Goal: Task Accomplishment & Management: Complete application form

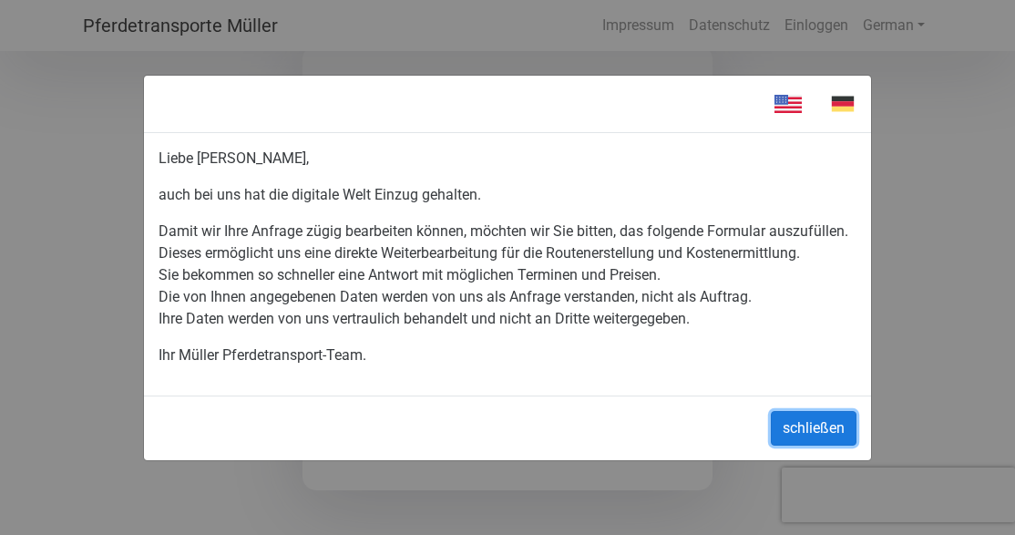
click at [810, 421] on button "schließen" at bounding box center [814, 428] width 86 height 35
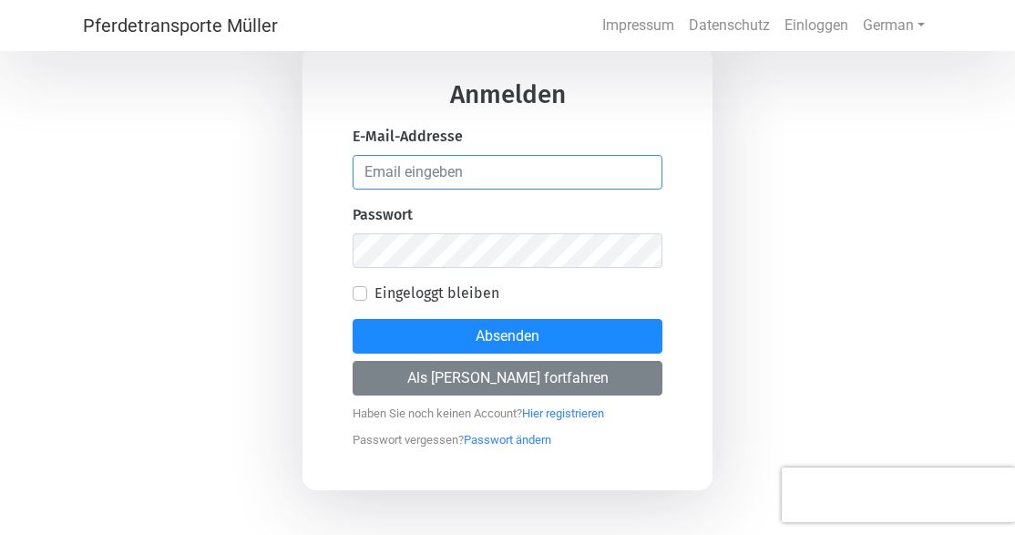
click at [502, 169] on input "email" at bounding box center [508, 172] width 310 height 35
type input "[EMAIL_ADDRESS][DOMAIN_NAME]"
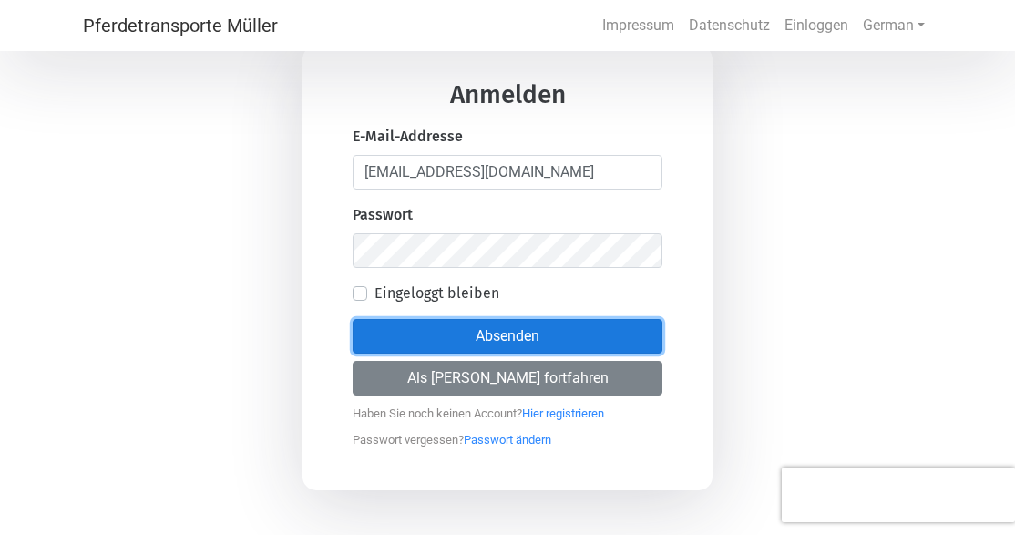
click at [567, 345] on button "Absenden" at bounding box center [508, 336] width 310 height 35
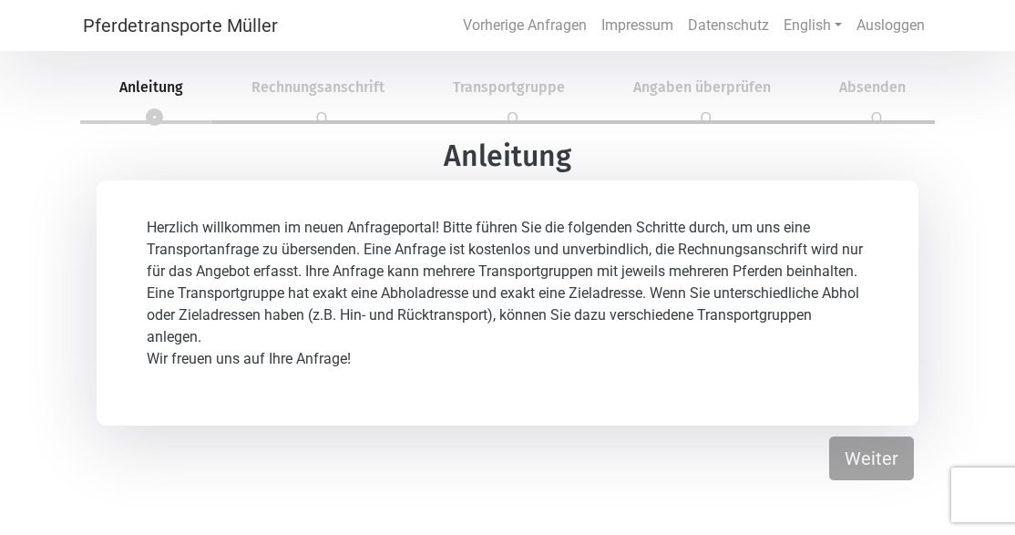
click at [426, 360] on p "Wir freuen uns auf Ihre Anfrage!" at bounding box center [508, 359] width 722 height 22
click at [858, 464] on button "Weiter" at bounding box center [871, 459] width 85 height 44
select select "Mr."
select select "DE"
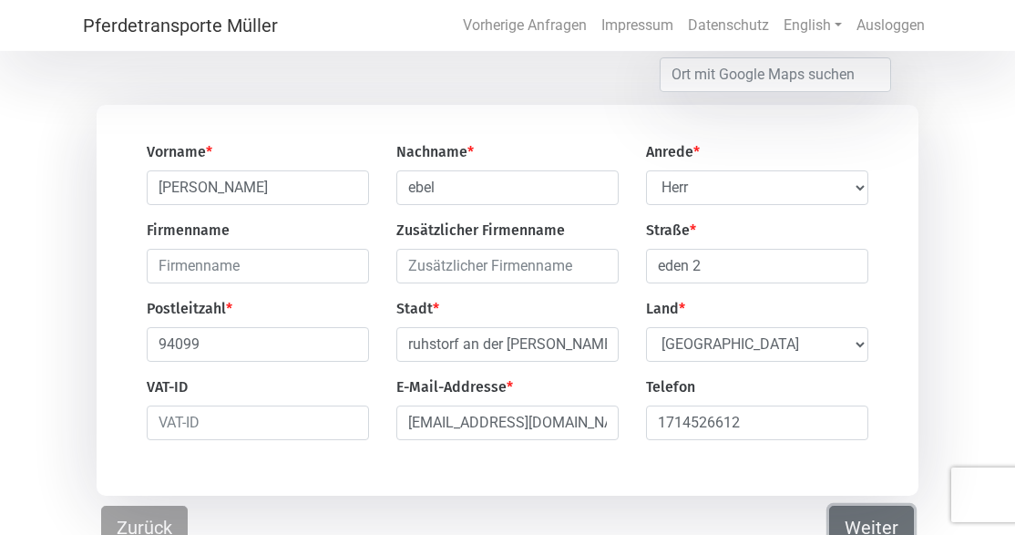
scroll to position [134, 0]
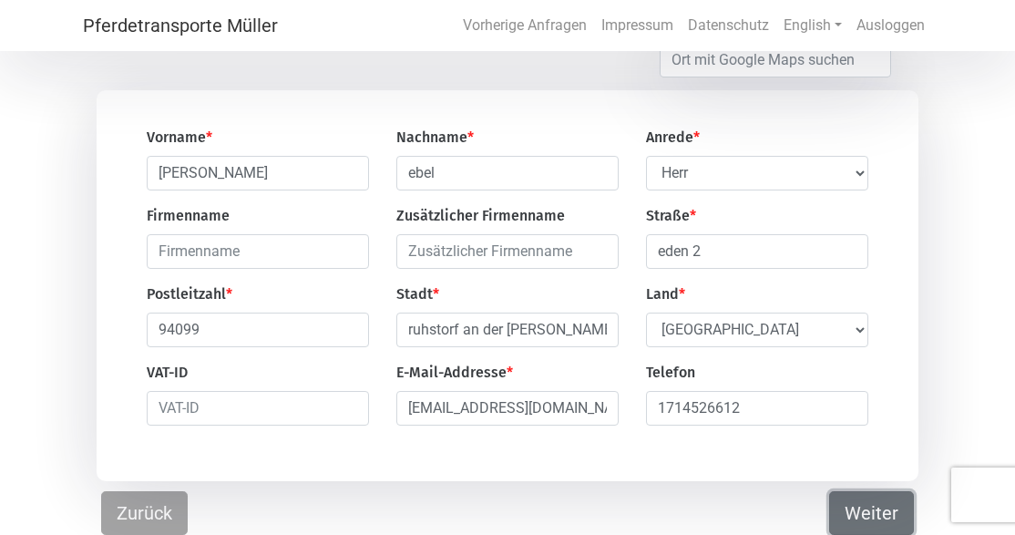
click at [860, 510] on button "Weiter" at bounding box center [871, 513] width 85 height 44
select select "DE"
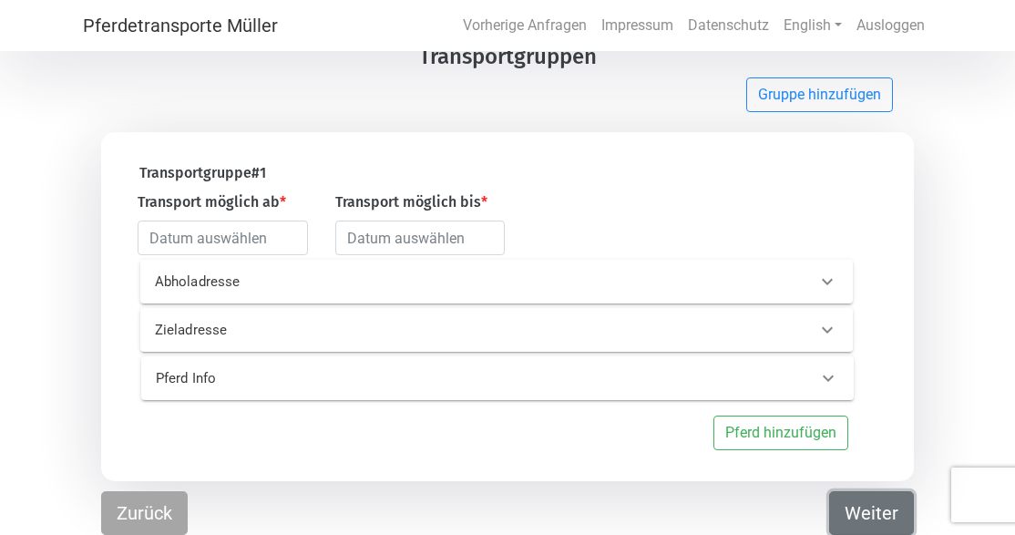
scroll to position [95, 0]
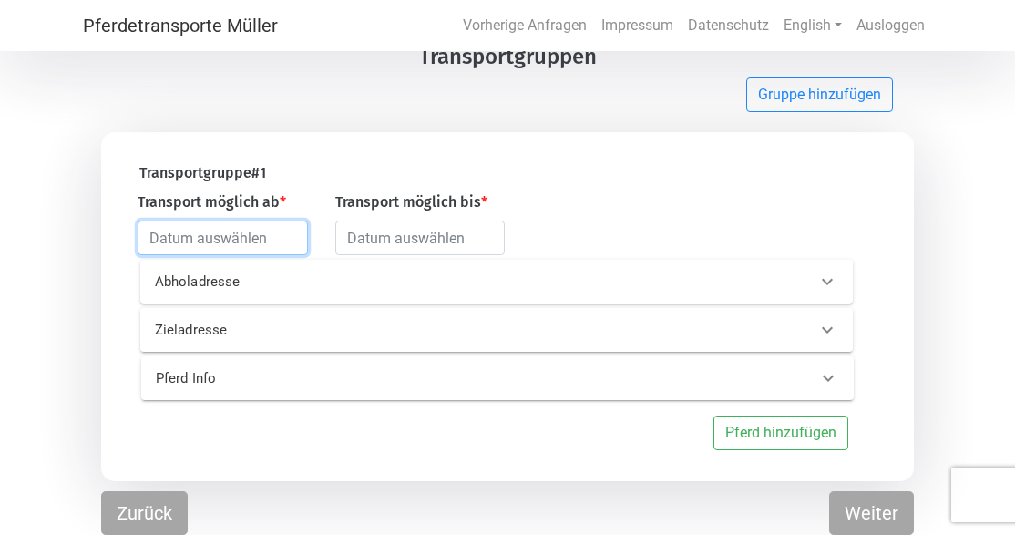
click at [290, 244] on input "text" at bounding box center [223, 238] width 170 height 35
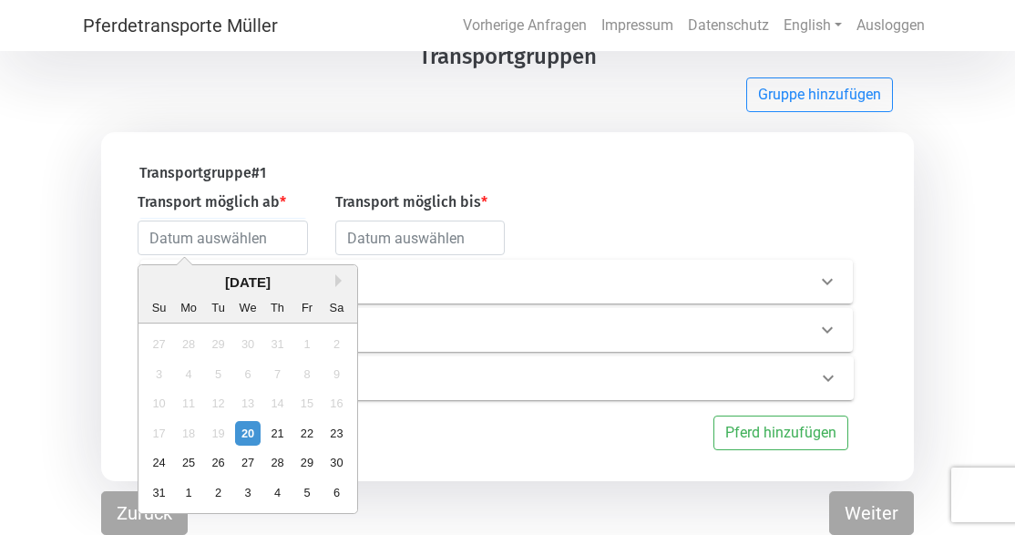
click at [335, 278] on div "[DATE]" at bounding box center [248, 283] width 219 height 21
click at [340, 281] on button "Next Month" at bounding box center [341, 280] width 13 height 13
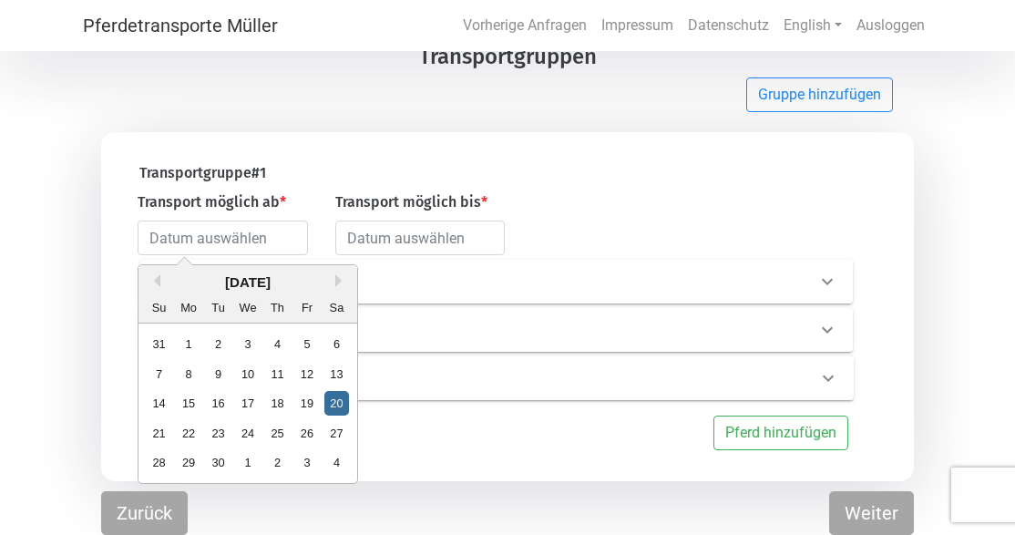
click at [337, 397] on div "20" at bounding box center [337, 404] width 25 height 25
type input "[DATE]"
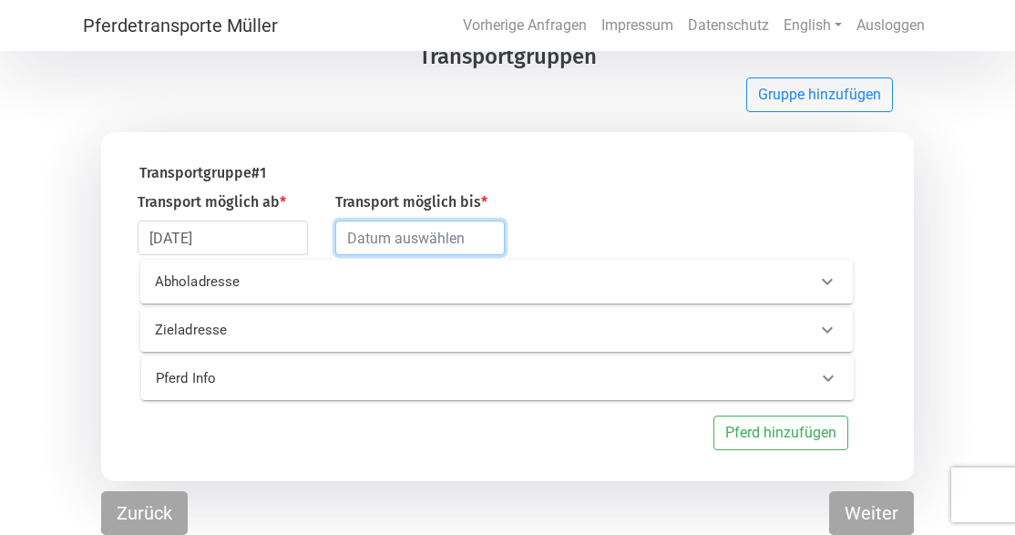
click at [409, 250] on input "text" at bounding box center [420, 238] width 170 height 35
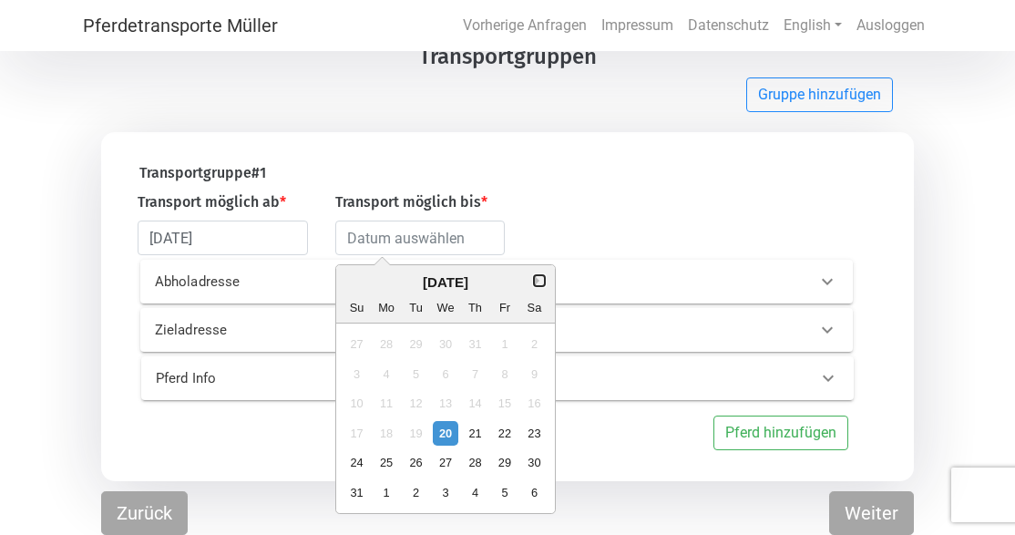
click at [535, 275] on button "Next Month" at bounding box center [539, 280] width 13 height 13
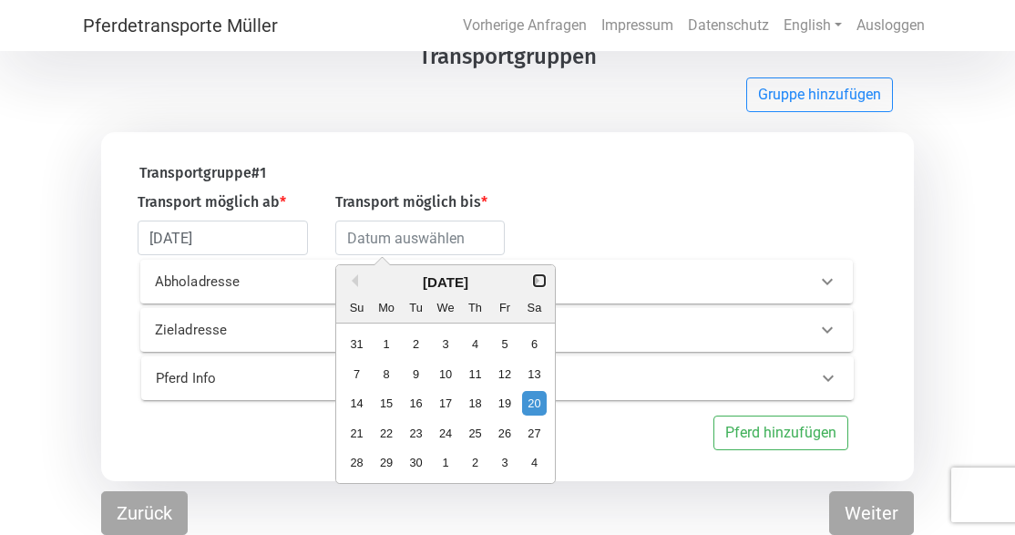
click at [535, 275] on button "Next Month" at bounding box center [539, 280] width 13 height 13
click at [510, 461] on div "31" at bounding box center [504, 463] width 25 height 25
type input "[DATE]"
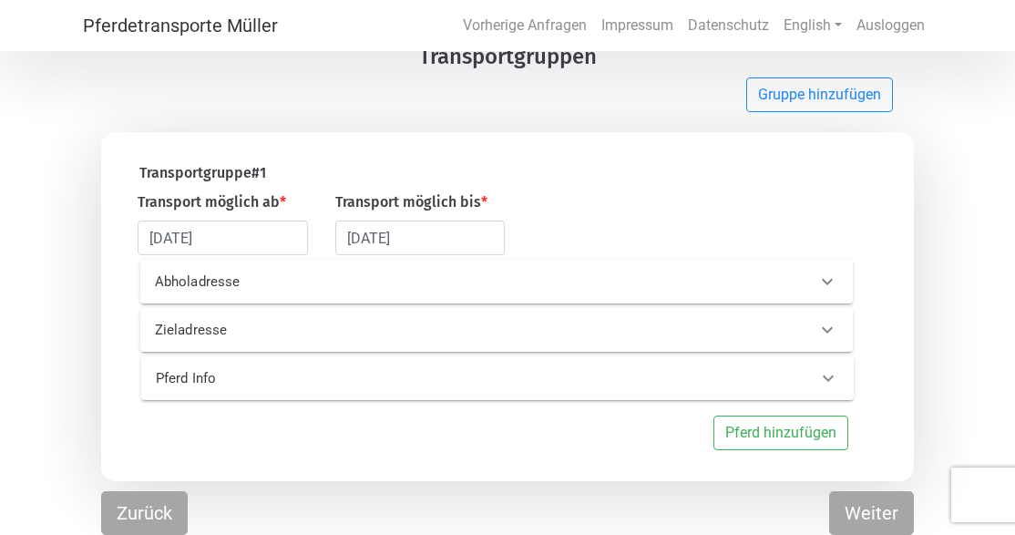
click at [829, 282] on icon at bounding box center [827, 282] width 11 height 6
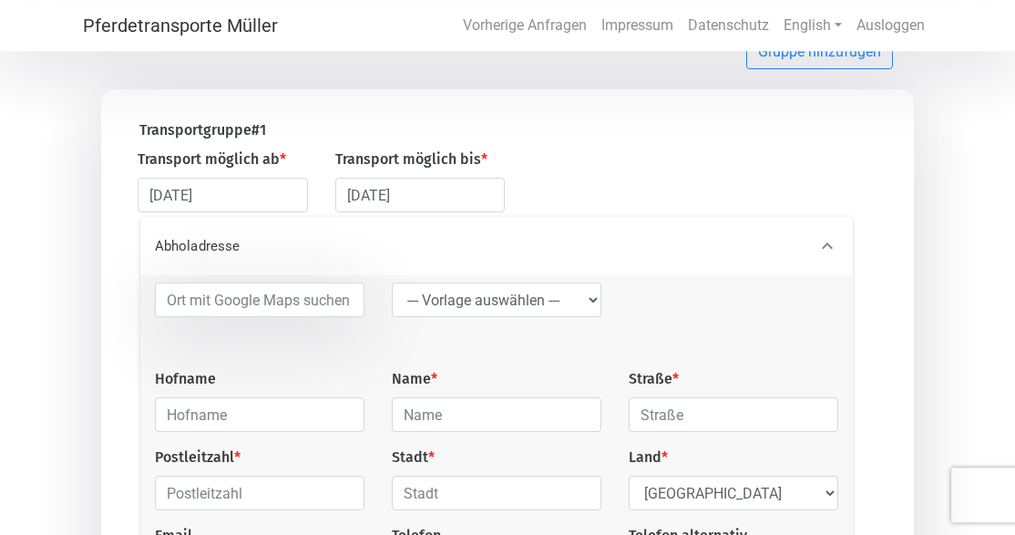
scroll to position [221, 0]
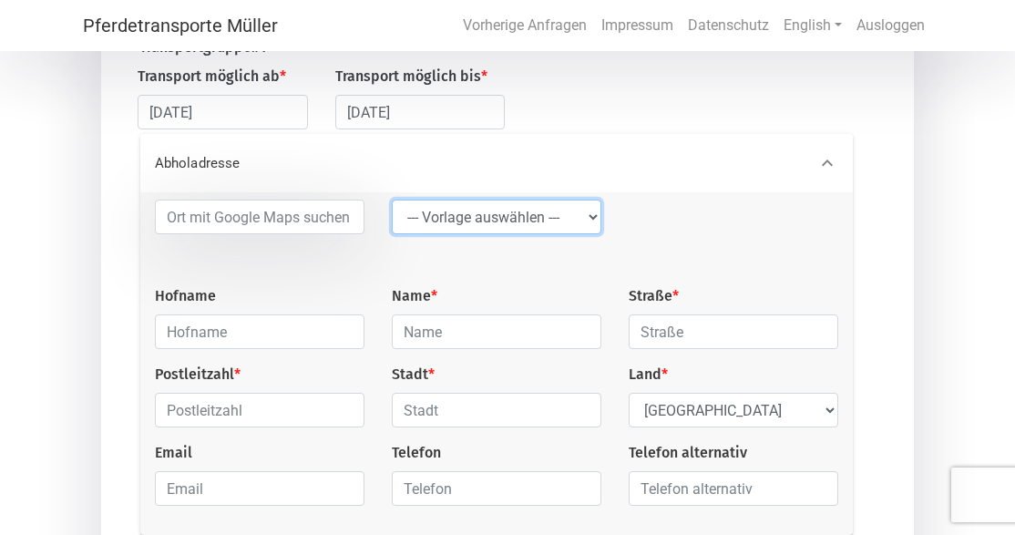
click at [392, 200] on select "--- Vorlage auswählen --- LGG" at bounding box center [497, 217] width 210 height 35
click at [592, 220] on select "--- Vorlage auswählen --- LGG" at bounding box center [497, 217] width 210 height 35
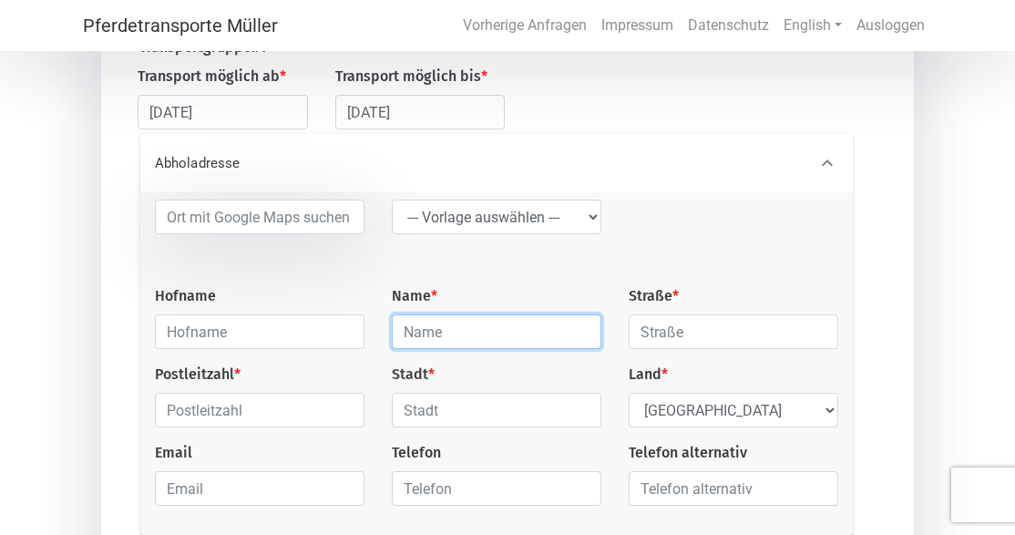
click at [483, 338] on input "text" at bounding box center [497, 331] width 210 height 35
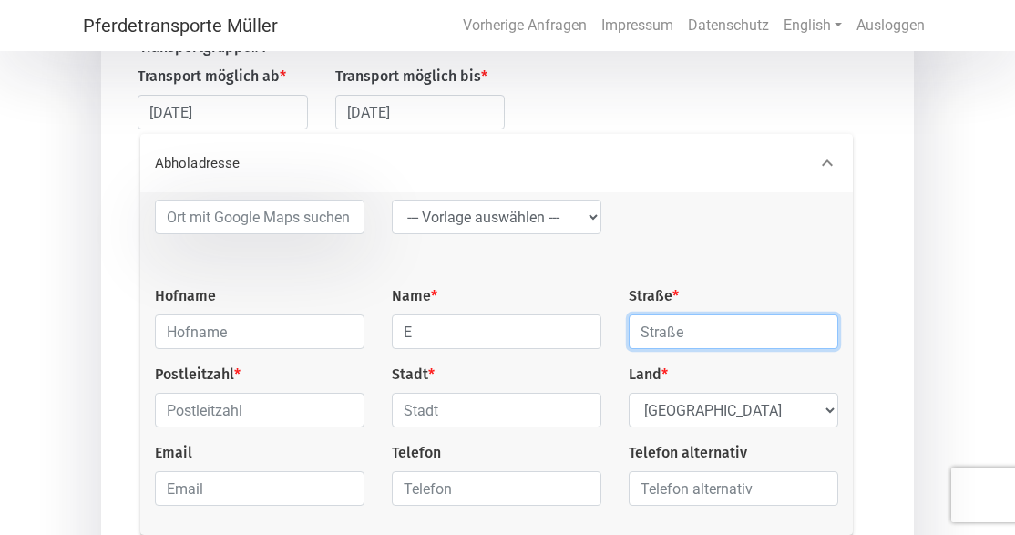
click at [790, 340] on input "text" at bounding box center [734, 331] width 210 height 35
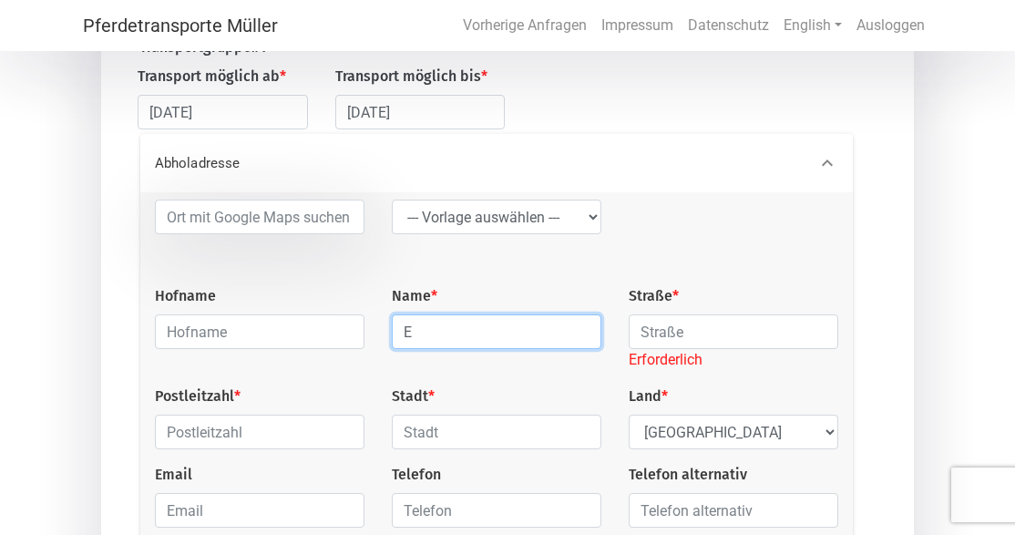
click at [449, 334] on input "E" at bounding box center [497, 331] width 210 height 35
type input "Ebel"
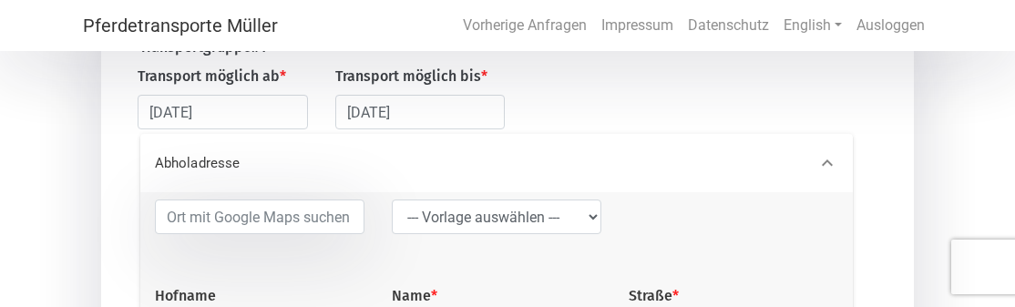
type input "e"
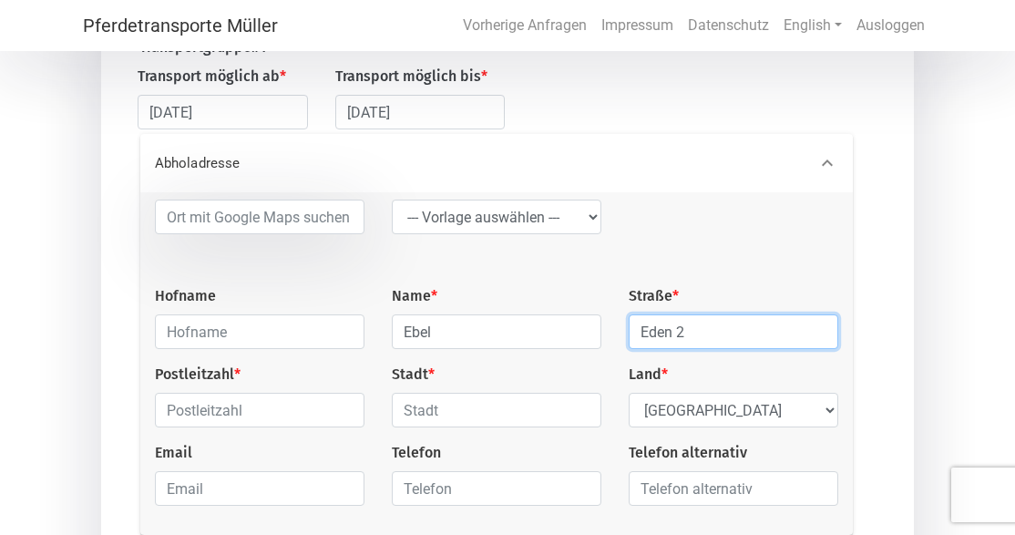
type input "Eden 2"
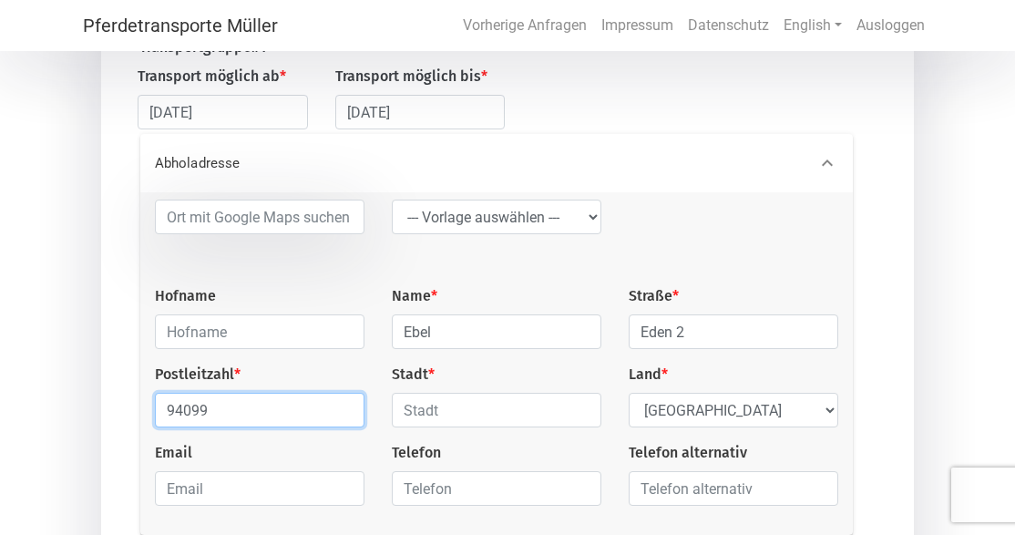
type input "94099"
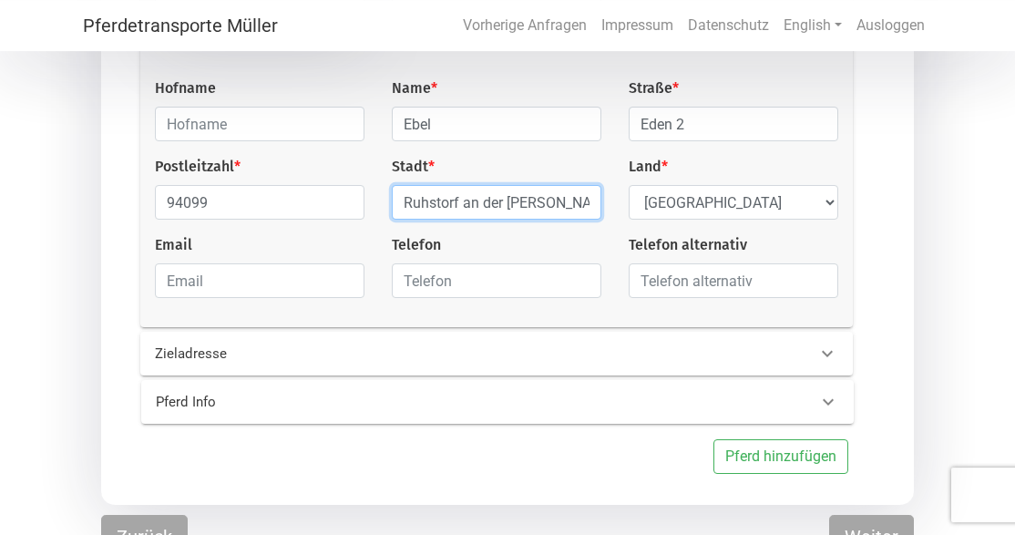
scroll to position [452, 0]
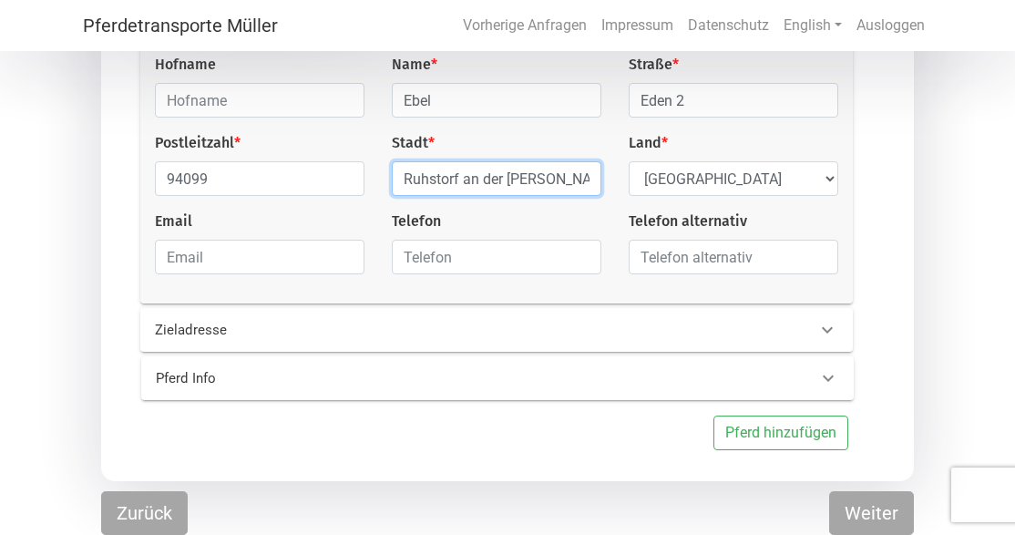
type input "Ruhstorf an der [PERSON_NAME]"
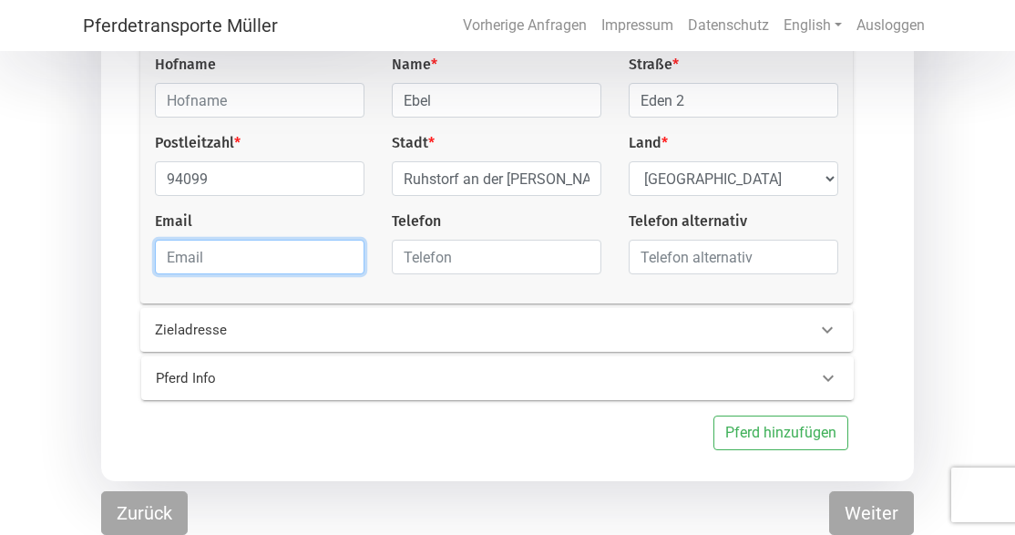
click at [277, 259] on input "email" at bounding box center [260, 257] width 210 height 35
type input "[EMAIL_ADDRESS][DOMAIN_NAME]"
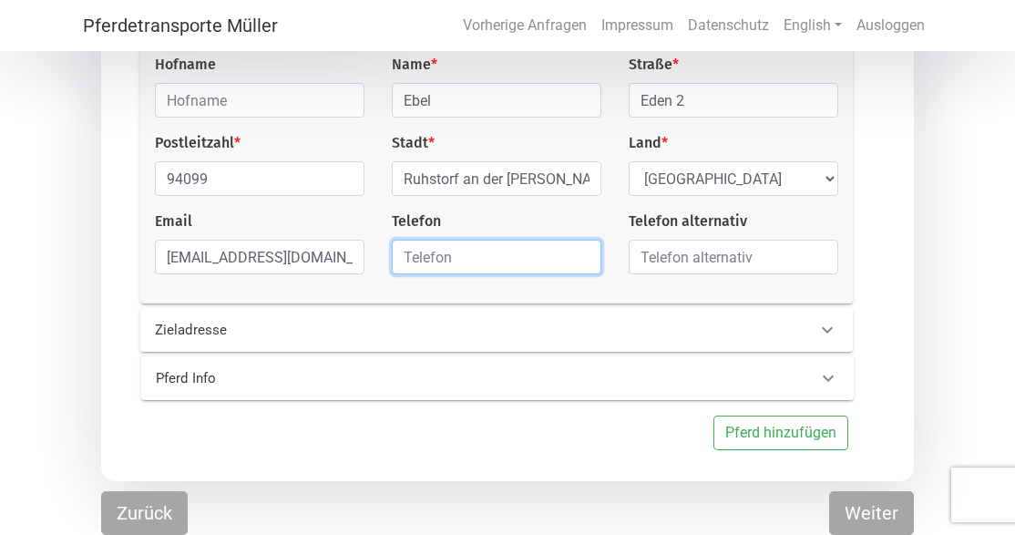
type input "01714526612"
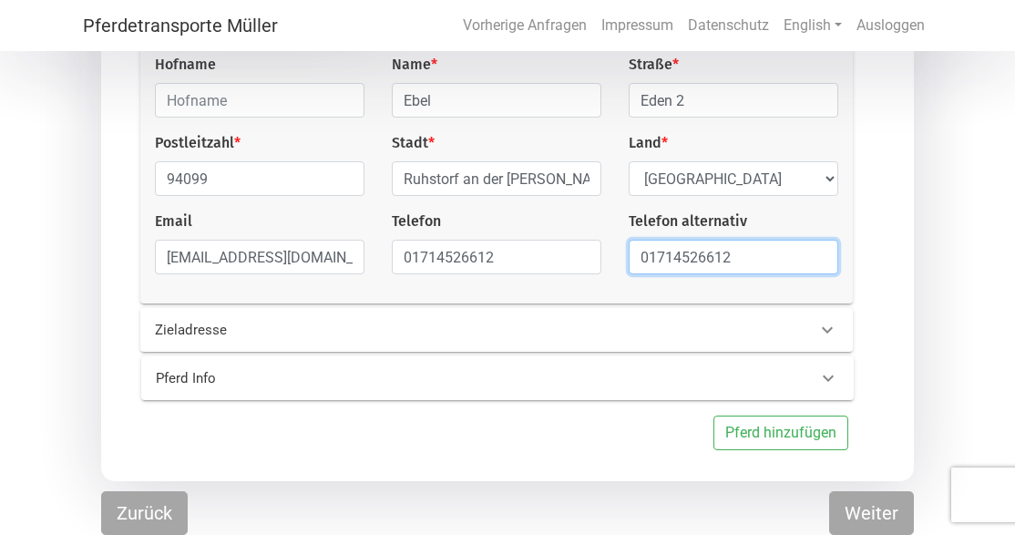
click at [764, 250] on input "01714526612" at bounding box center [734, 257] width 210 height 35
type input "0"
paste input "[PHONE_NUMBER]"
type input "[PHONE_NUMBER]"
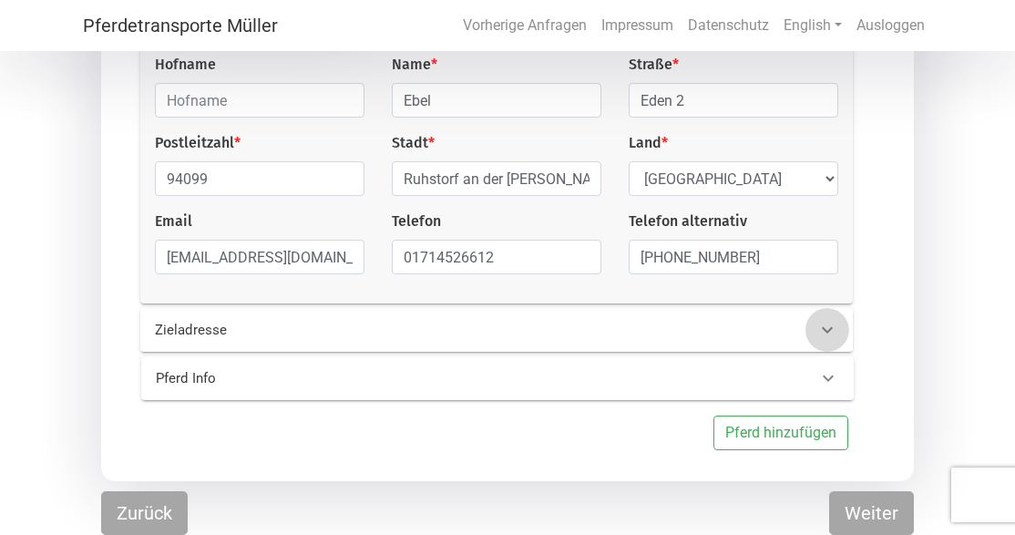
click at [834, 325] on icon at bounding box center [828, 330] width 22 height 22
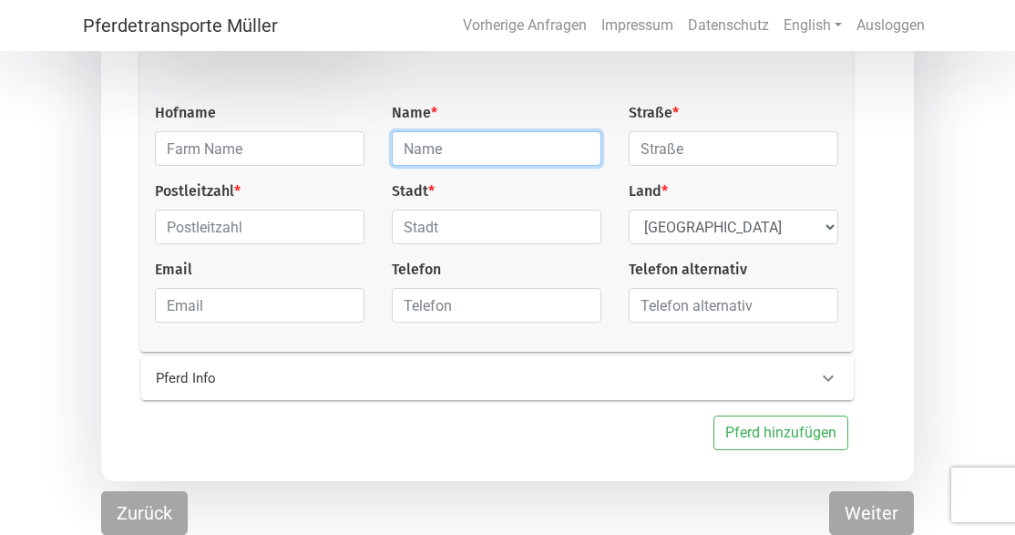
click at [547, 157] on input "text" at bounding box center [497, 148] width 210 height 35
click at [469, 152] on input "text" at bounding box center [497, 148] width 210 height 35
type input "Ebel"
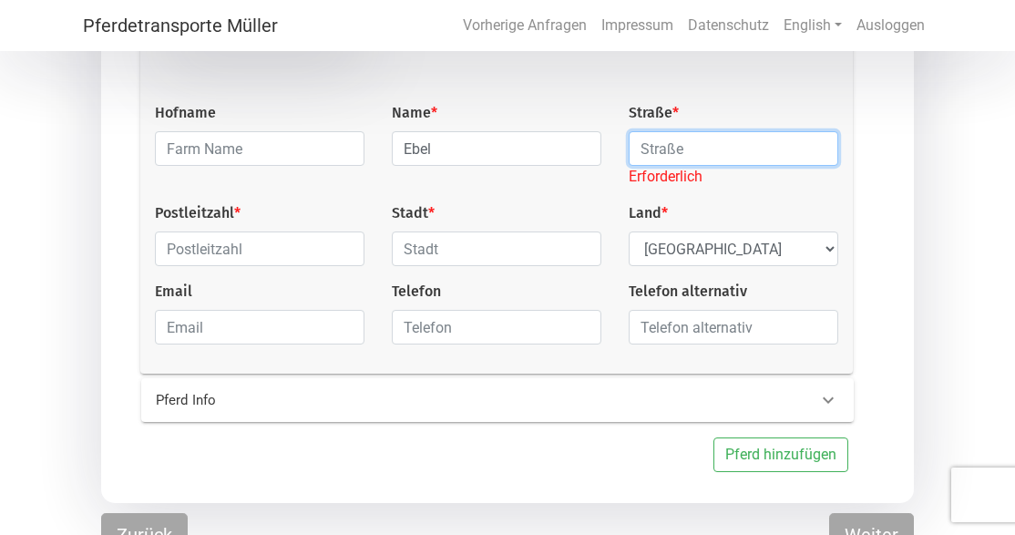
paste input "Västra Tönnet 11"
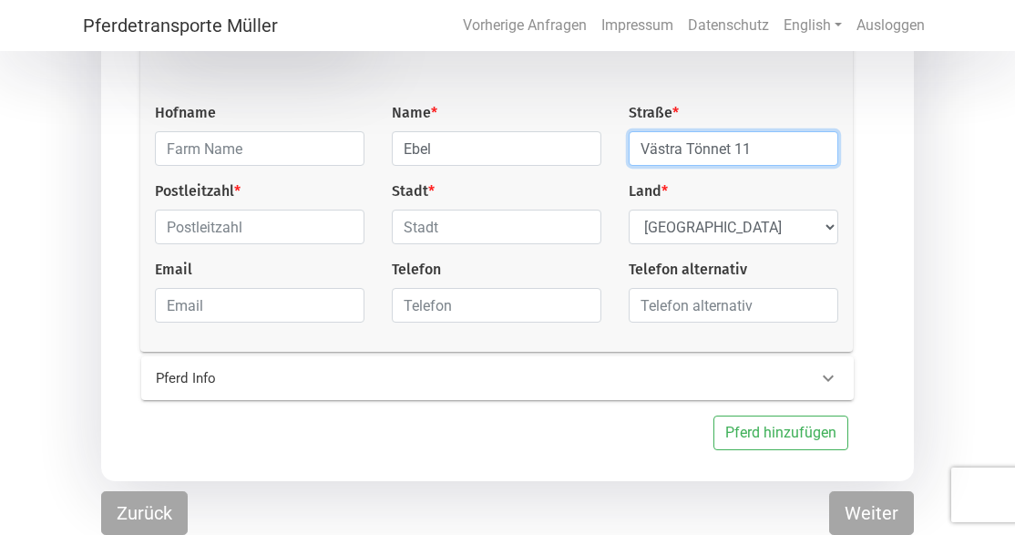
type input "Västra Tönnet 11"
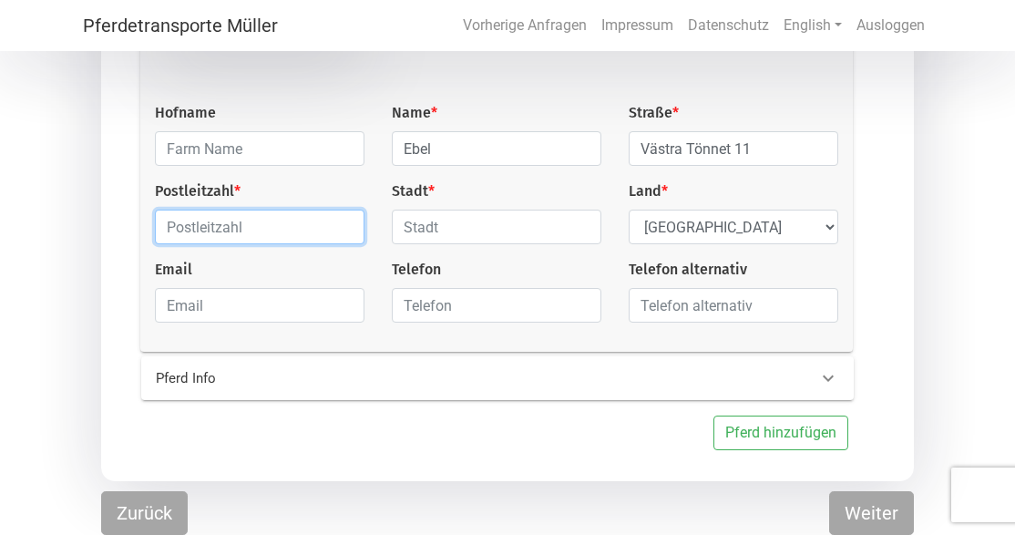
paste input "680 50"
type input "680 50"
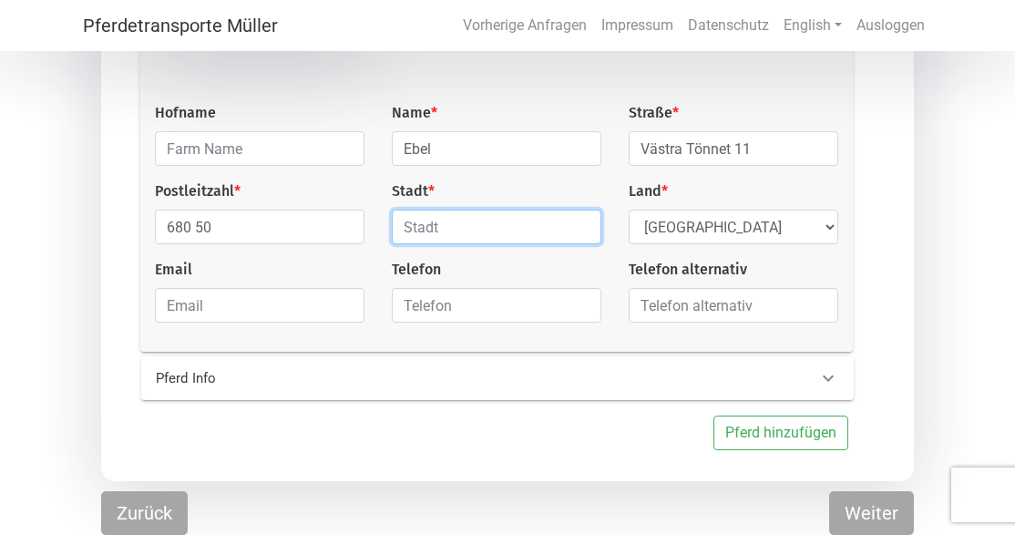
click at [469, 231] on input "text" at bounding box center [497, 227] width 210 height 35
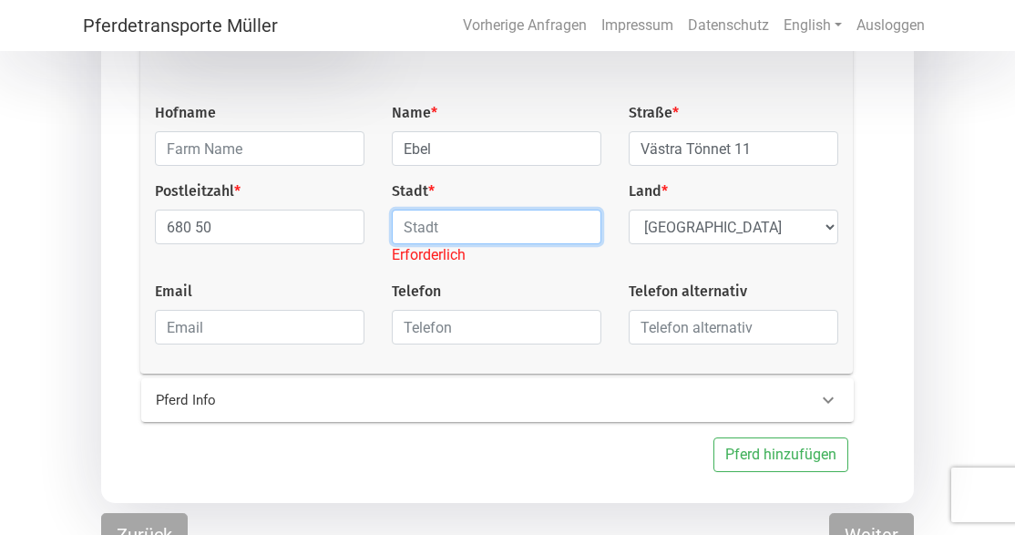
paste input "Ekshärad"
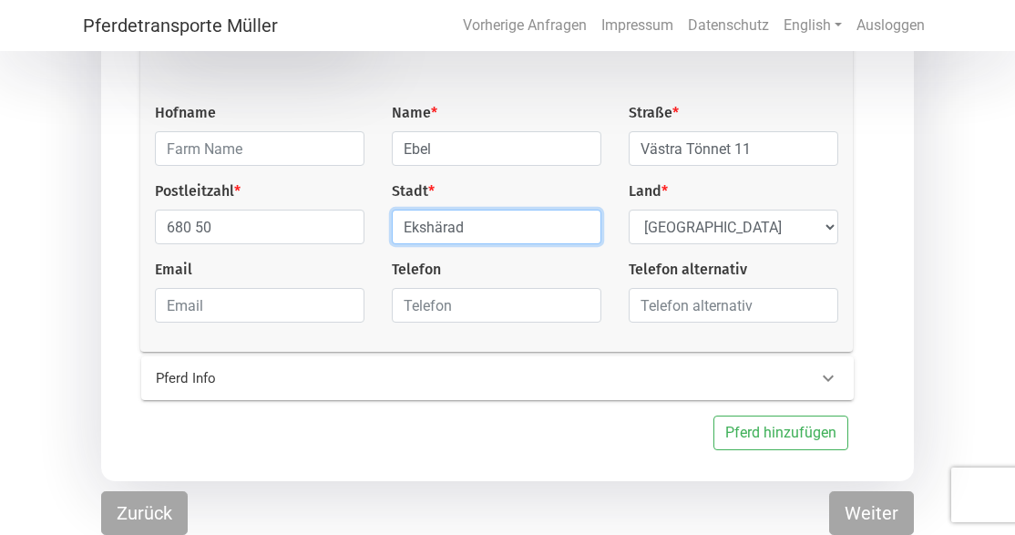
type input "Ekshärad"
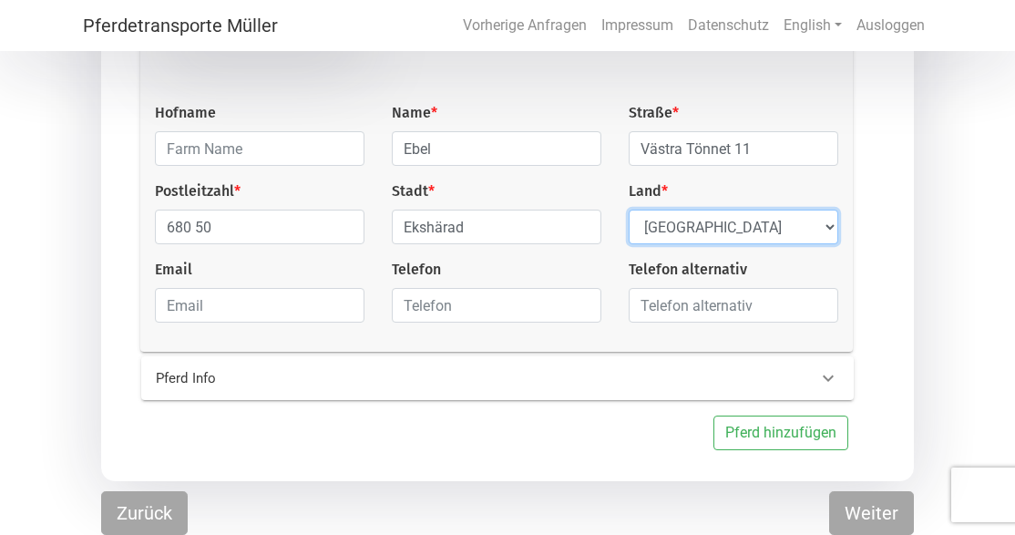
click at [629, 210] on select "Select Country [GEOGRAPHIC_DATA] [GEOGRAPHIC_DATA] [GEOGRAPHIC_DATA] [GEOGRAPHI…" at bounding box center [734, 227] width 210 height 35
select select "SE"
click option "[GEOGRAPHIC_DATA]" at bounding box center [0, 0] width 0 height 0
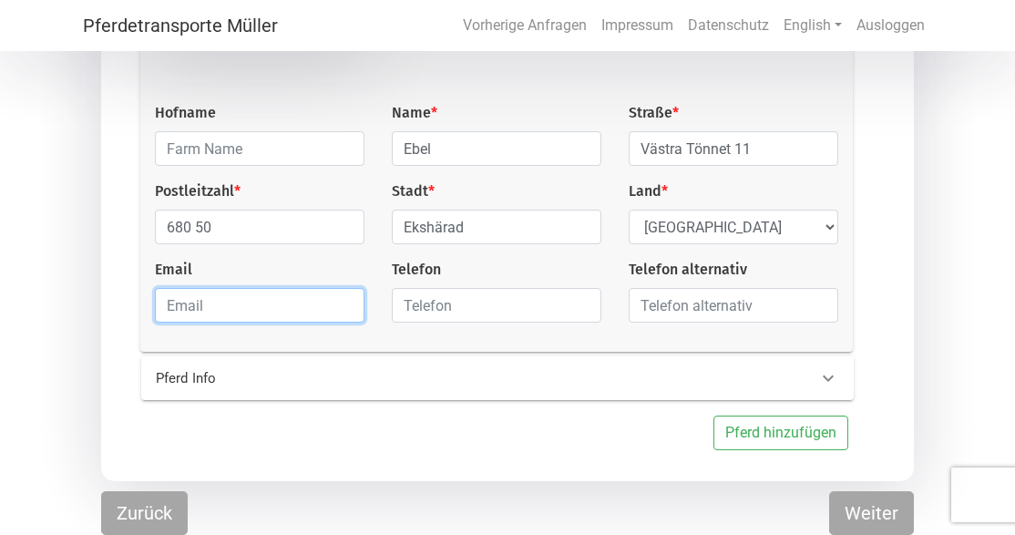
click at [240, 309] on input "email" at bounding box center [260, 305] width 210 height 35
type input "[EMAIL_ADDRESS][DOMAIN_NAME]"
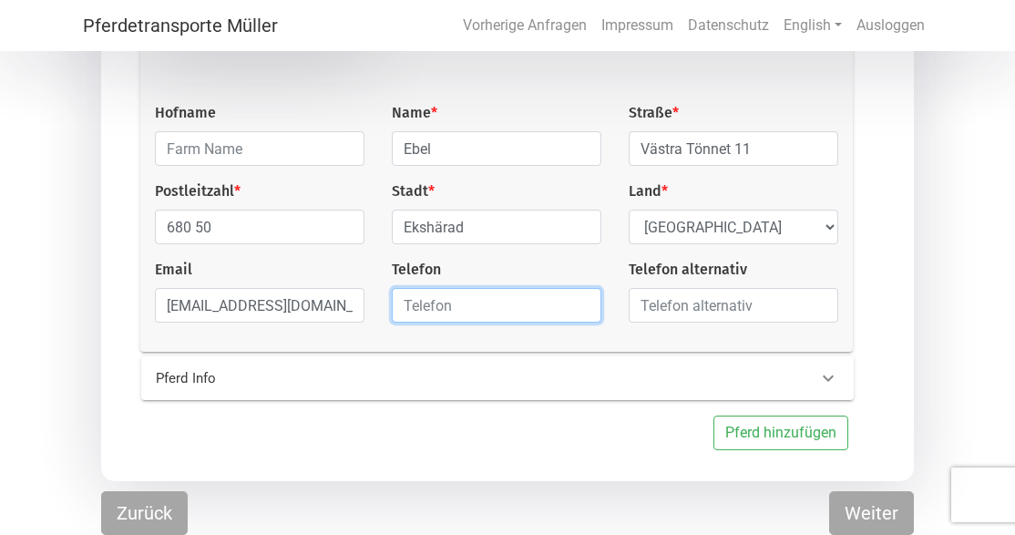
click at [484, 313] on input "text" at bounding box center [497, 305] width 210 height 35
type input "00491714526612"
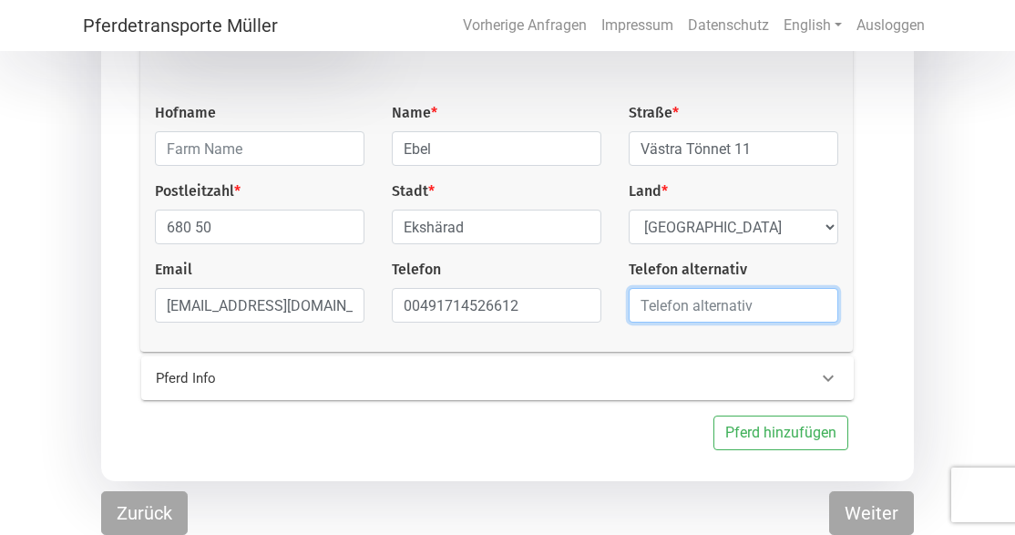
click at [711, 313] on input "text" at bounding box center [734, 305] width 210 height 35
paste input "[PHONE_NUMBER]"
type input "[PHONE_NUMBER]"
click at [830, 373] on icon at bounding box center [829, 378] width 22 height 22
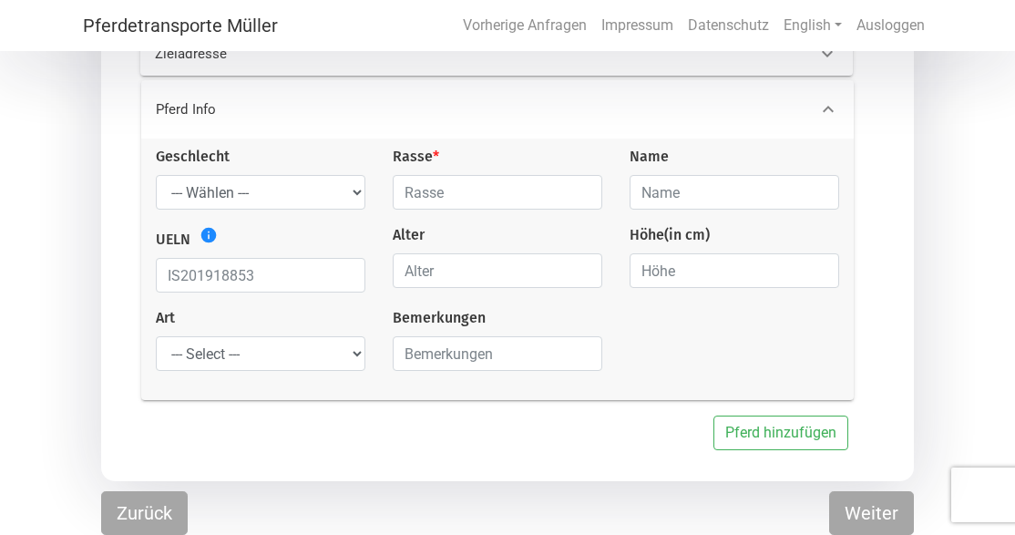
scroll to position [370, 0]
click at [420, 191] on input "text" at bounding box center [498, 193] width 210 height 35
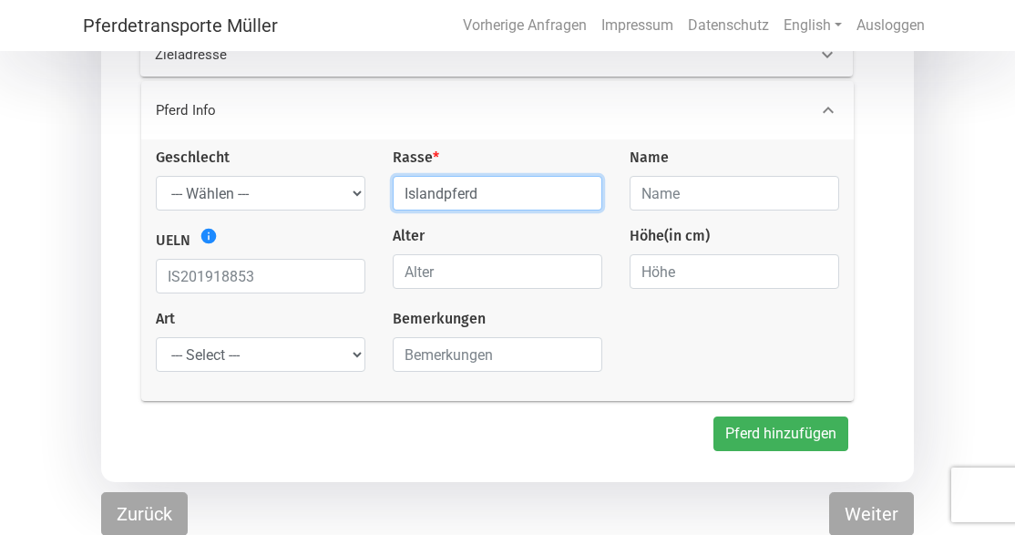
type input "Islandpferd"
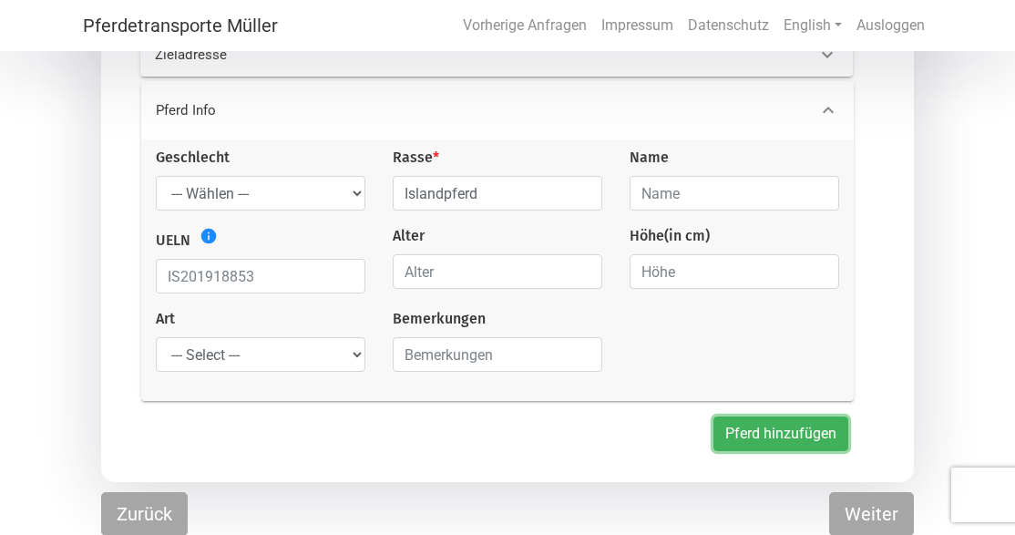
click at [765, 437] on button "Pferd hinzufügen" at bounding box center [781, 434] width 135 height 35
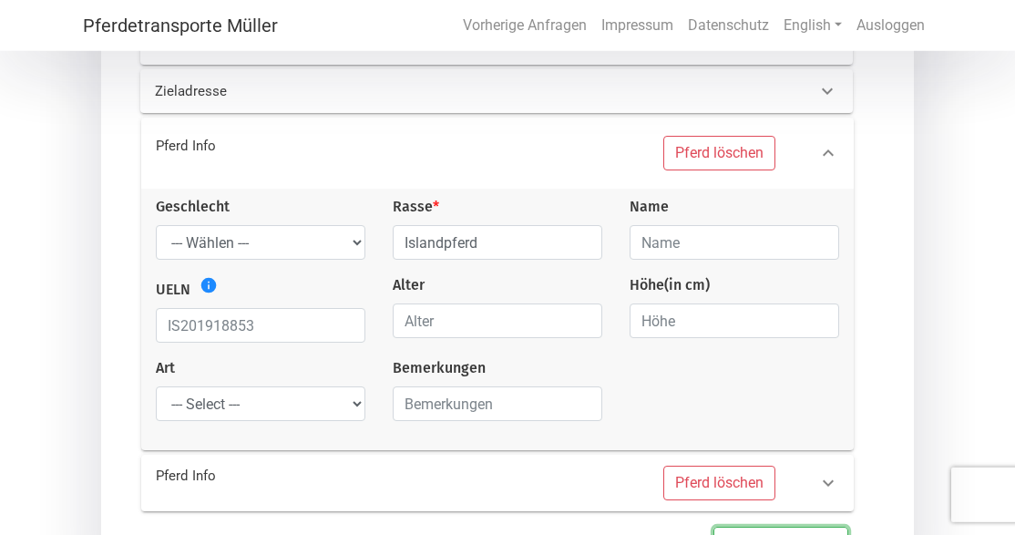
scroll to position [377, 0]
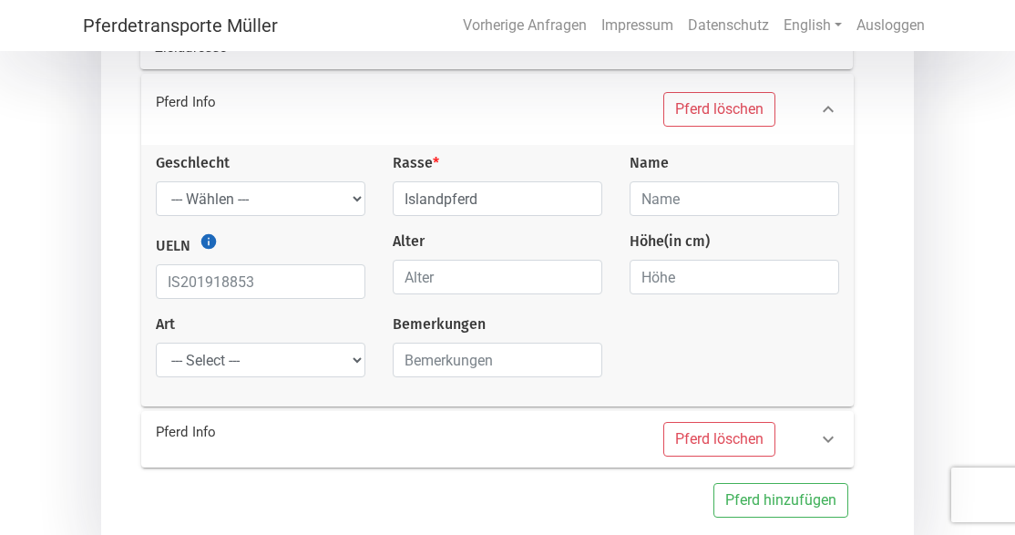
click at [211, 234] on icon "info" at bounding box center [209, 241] width 18 height 18
click at [282, 283] on input "text" at bounding box center [261, 281] width 210 height 35
click at [270, 282] on input "text" at bounding box center [261, 281] width 210 height 35
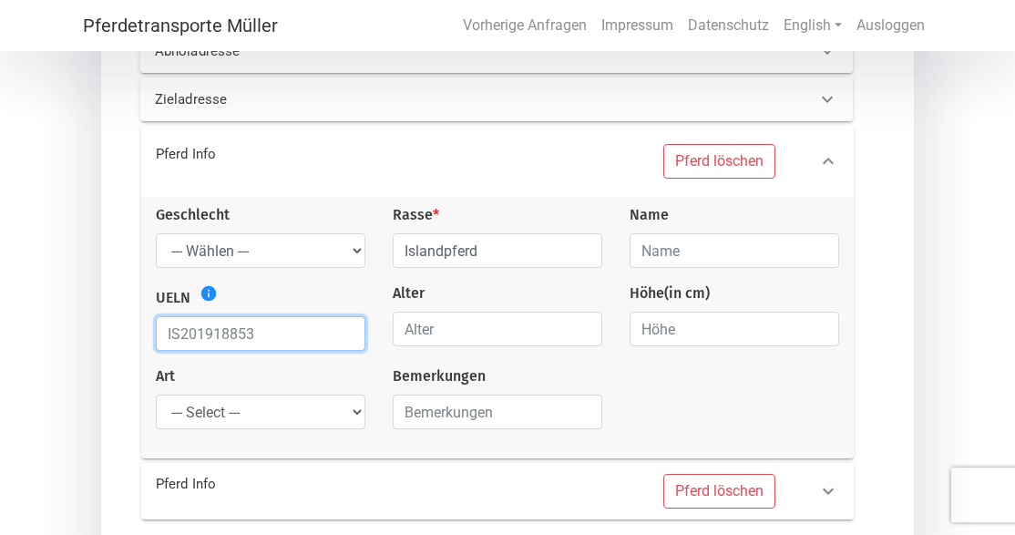
scroll to position [444, 0]
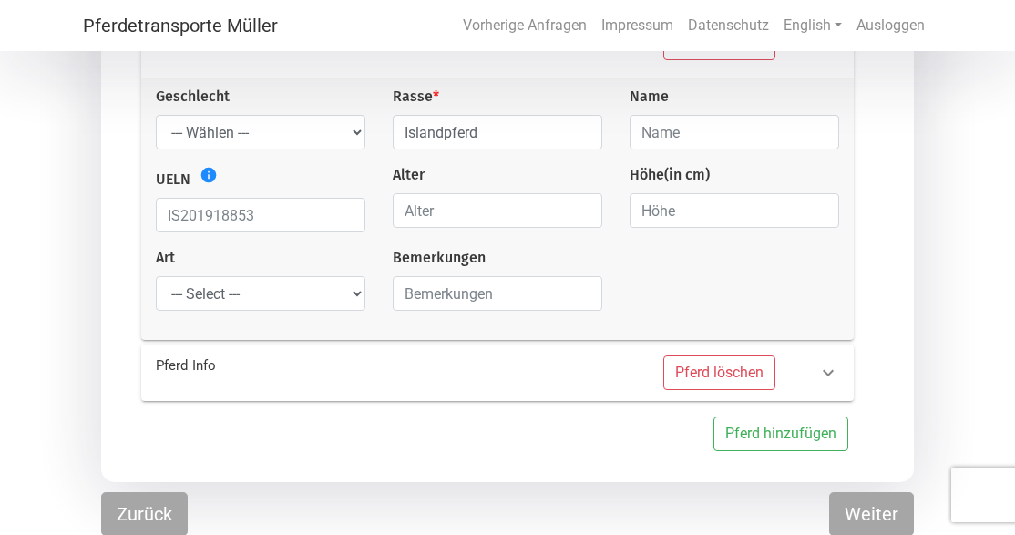
click at [518, 371] on div "Pferd löschen" at bounding box center [630, 372] width 325 height 35
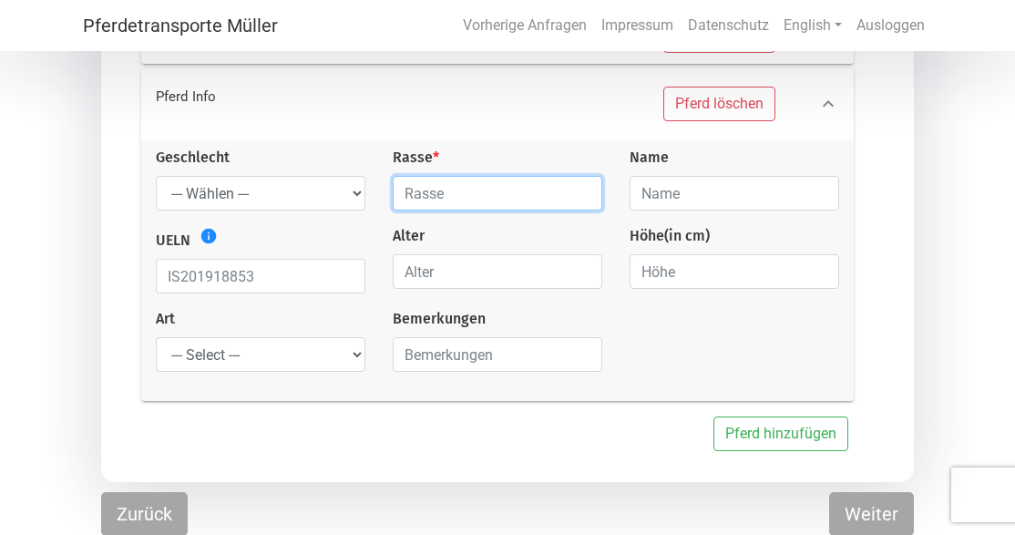
click at [469, 199] on input "text" at bounding box center [498, 193] width 210 height 35
type input "Islandpferd"
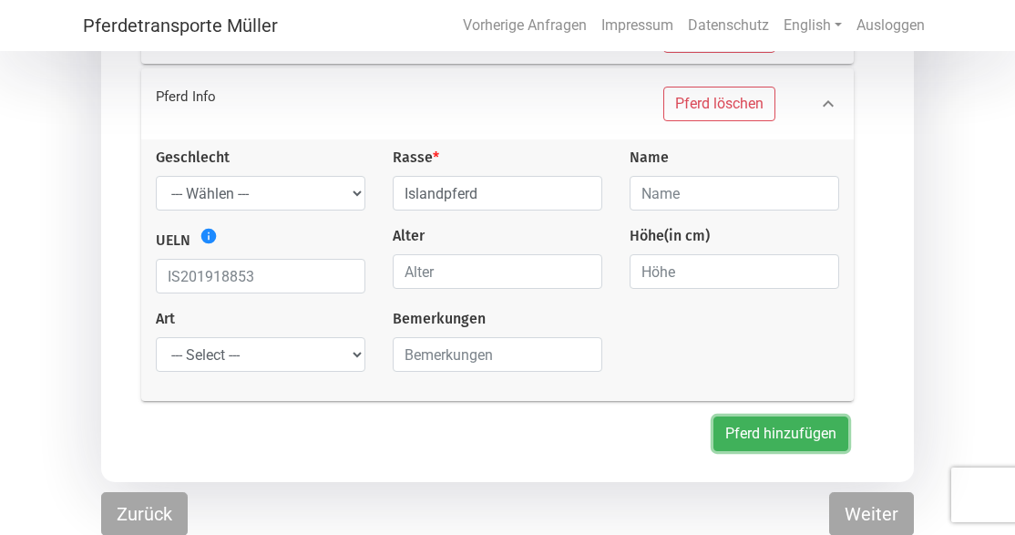
click at [774, 436] on button "Pferd hinzufügen" at bounding box center [781, 434] width 135 height 35
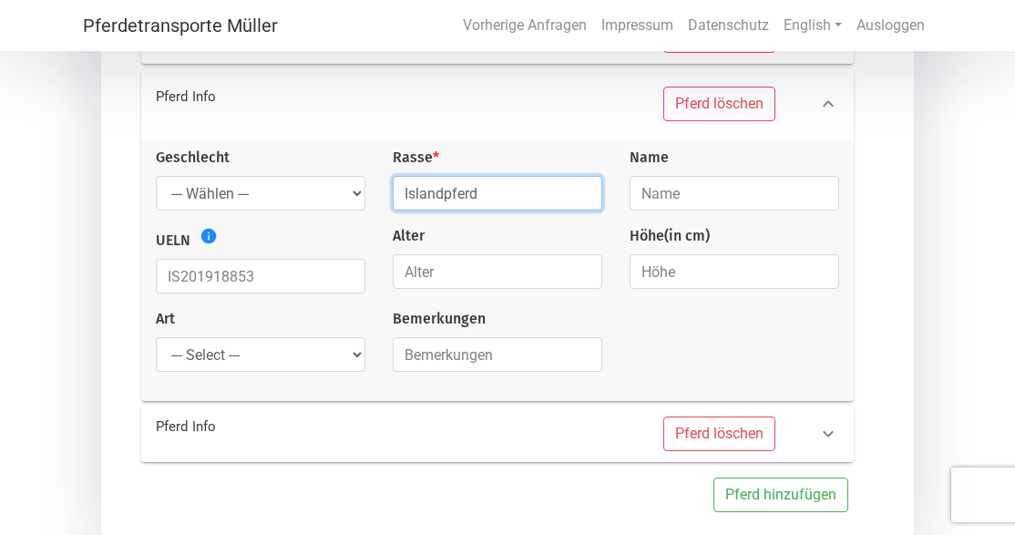
click at [545, 190] on input "Islandpferd" at bounding box center [498, 193] width 210 height 35
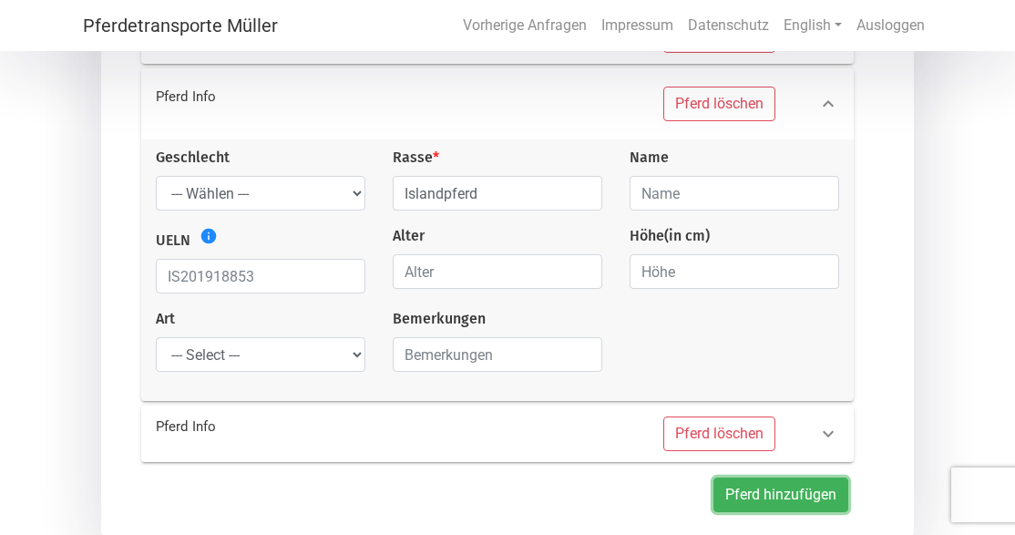
click at [793, 495] on button "Pferd hinzufügen" at bounding box center [781, 495] width 135 height 35
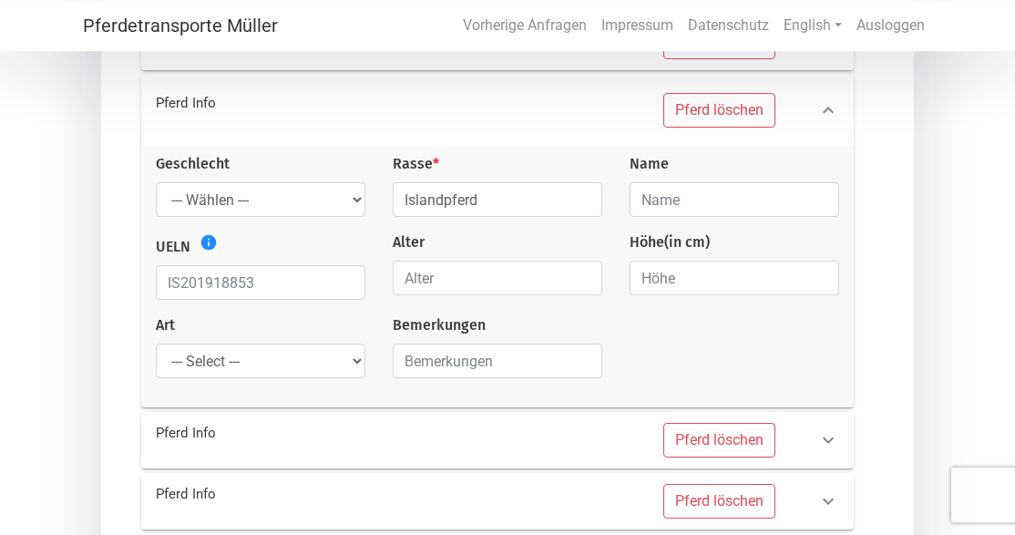
scroll to position [440, 0]
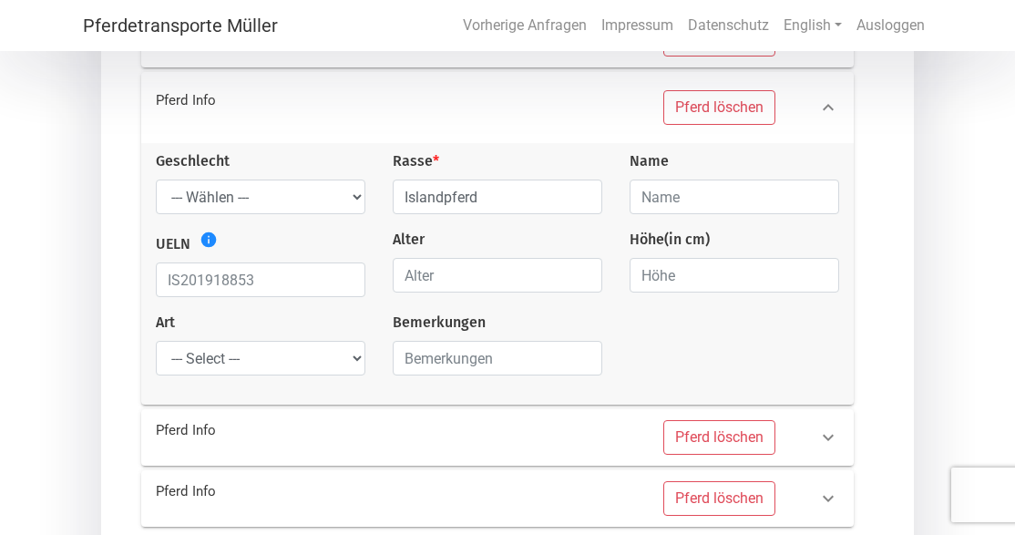
click at [552, 409] on 0 "Pferd Info Pferd löschen" at bounding box center [497, 437] width 713 height 57
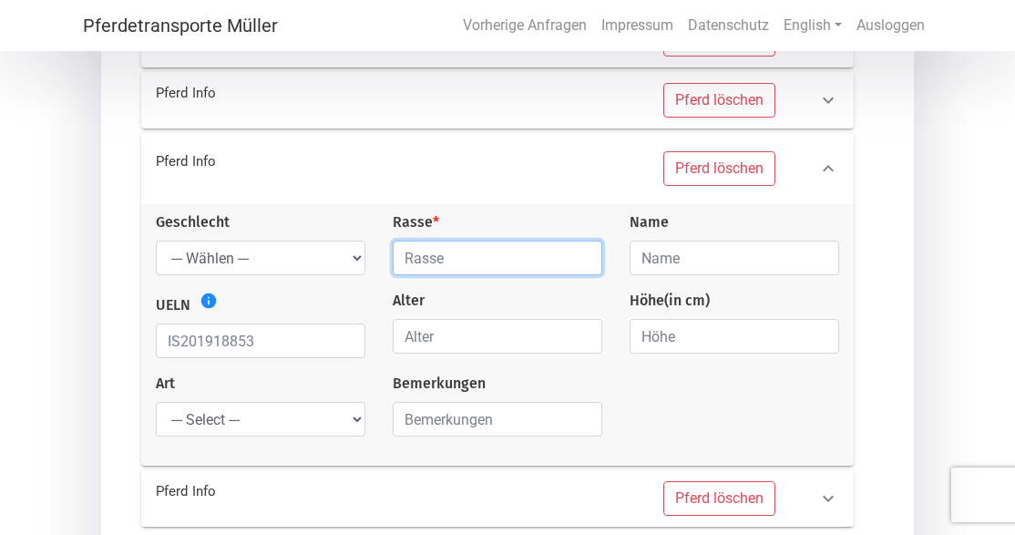
click at [505, 262] on input "text" at bounding box center [498, 258] width 210 height 35
click at [523, 270] on input "text" at bounding box center [498, 258] width 210 height 35
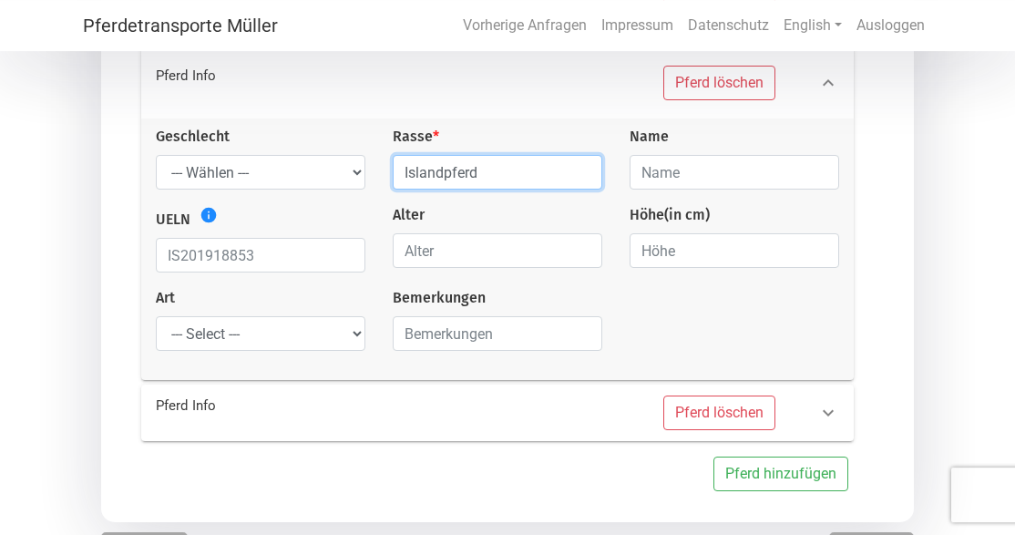
scroll to position [566, 0]
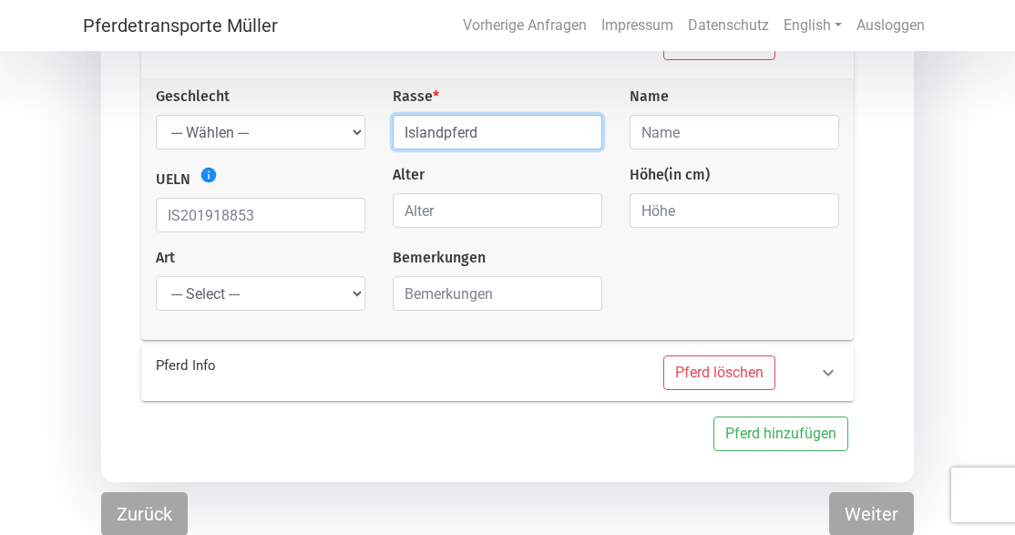
type input "Islandpferd"
click at [568, 355] on div "Pferd löschen" at bounding box center [630, 372] width 325 height 35
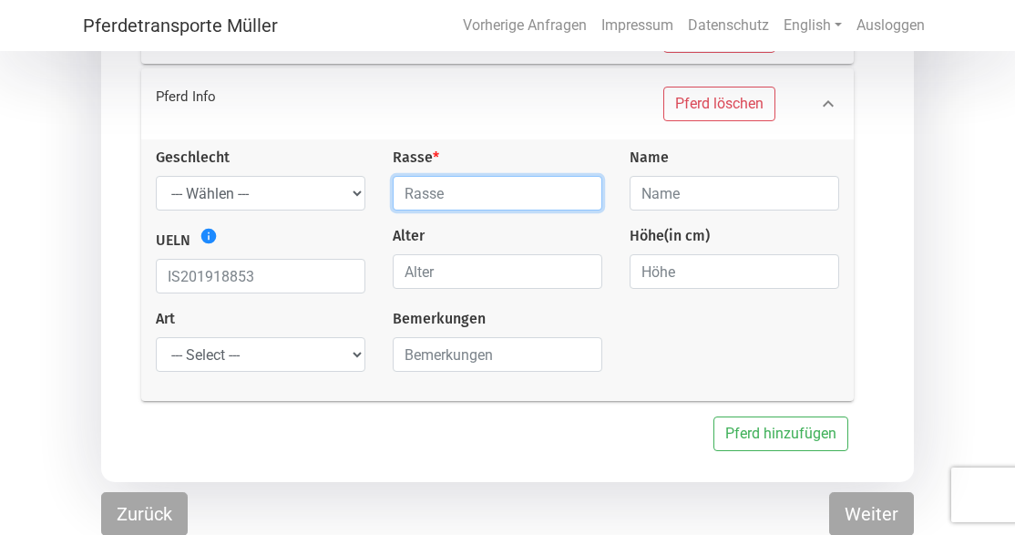
click at [462, 191] on input "text" at bounding box center [498, 193] width 210 height 35
type input "Islandpferd"
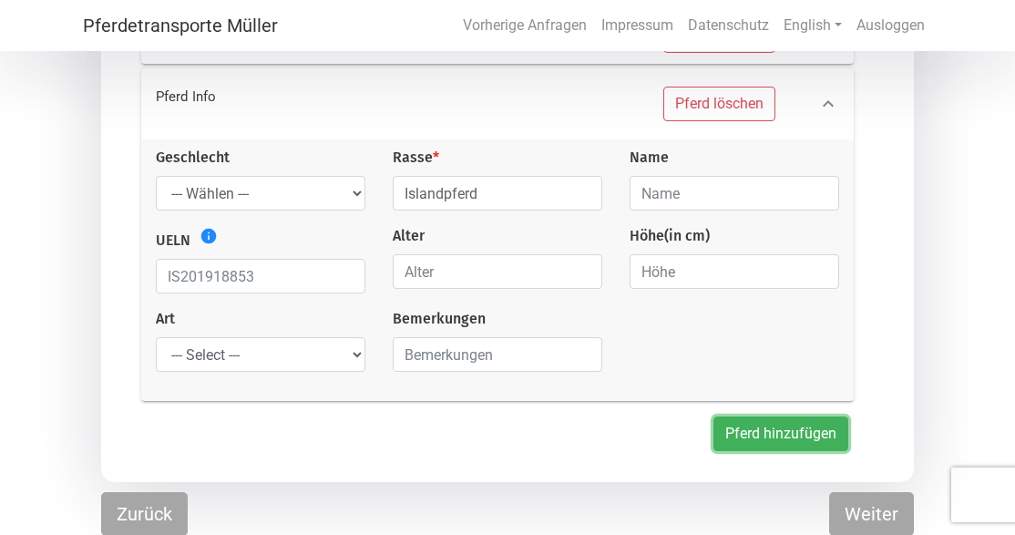
click at [775, 427] on button "Pferd hinzufügen" at bounding box center [781, 434] width 135 height 35
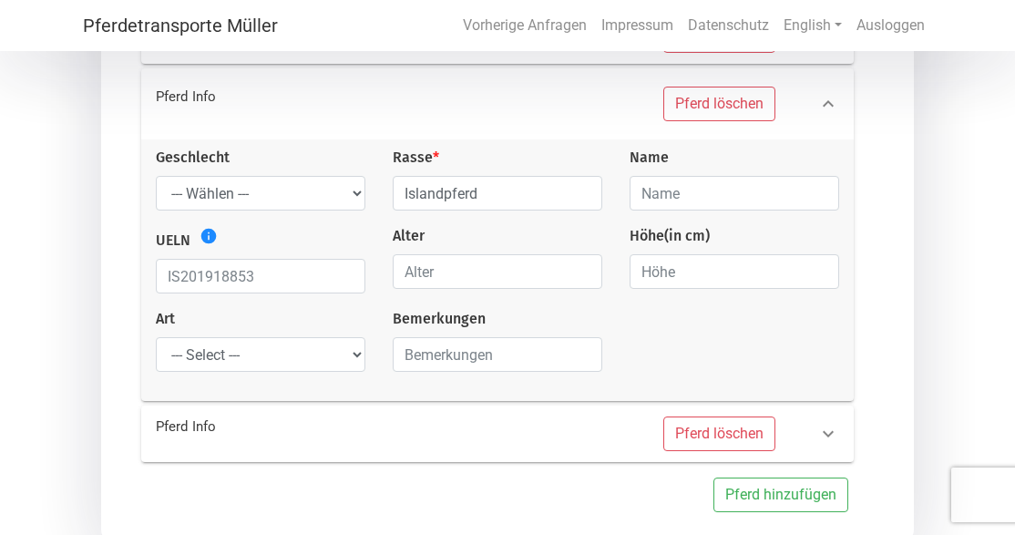
click at [566, 433] on div "Pferd löschen" at bounding box center [630, 434] width 325 height 35
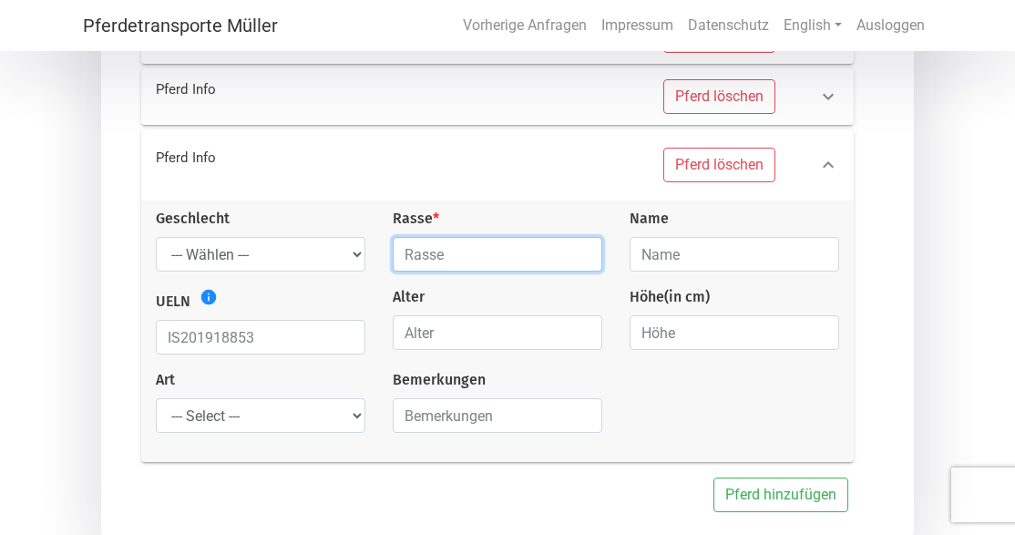
click at [446, 260] on input "text" at bounding box center [498, 254] width 210 height 35
type input "t"
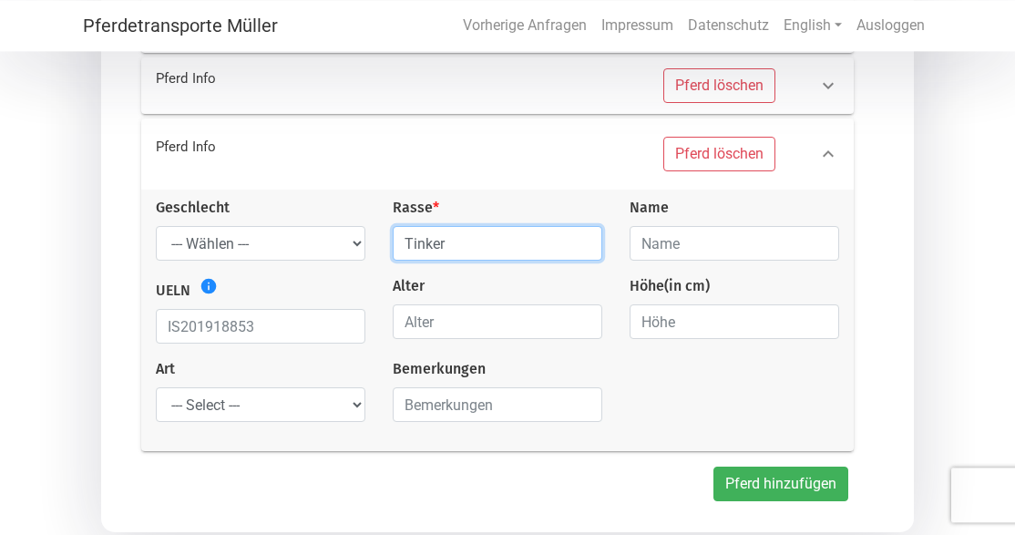
scroll to position [627, 0]
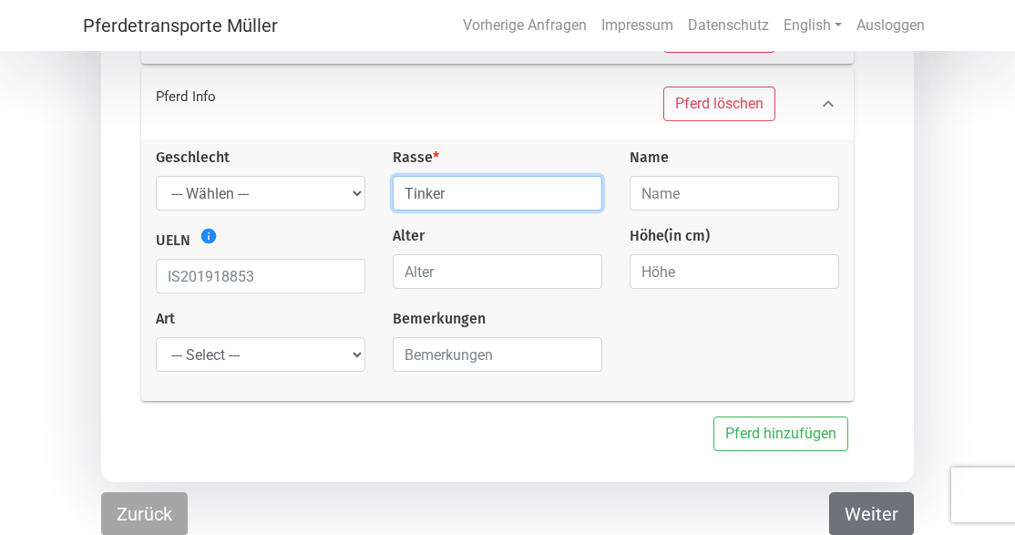
type input "Tinker"
click at [858, 503] on button "Weiter" at bounding box center [871, 514] width 85 height 44
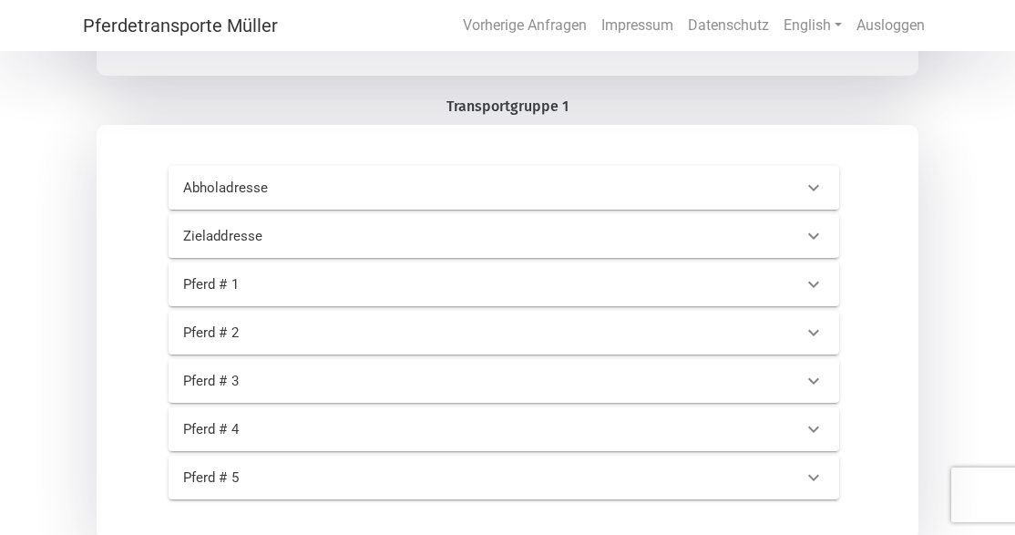
scroll to position [608, 0]
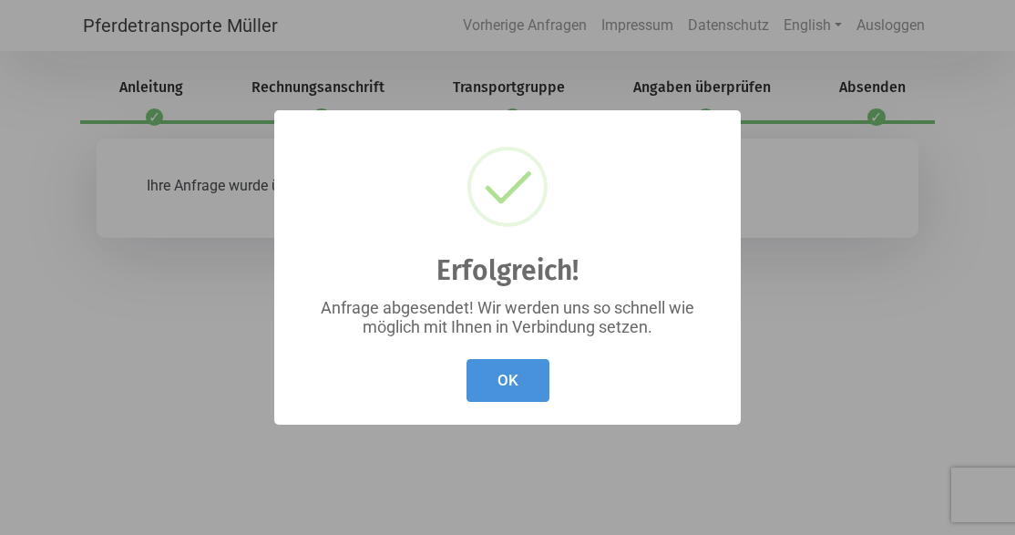
scroll to position [0, 0]
click at [531, 29] on div "Erfolgreich! × Anfrage abgesendet! Wir werden uns so [PERSON_NAME] wie möglich …" at bounding box center [507, 267] width 1015 height 535
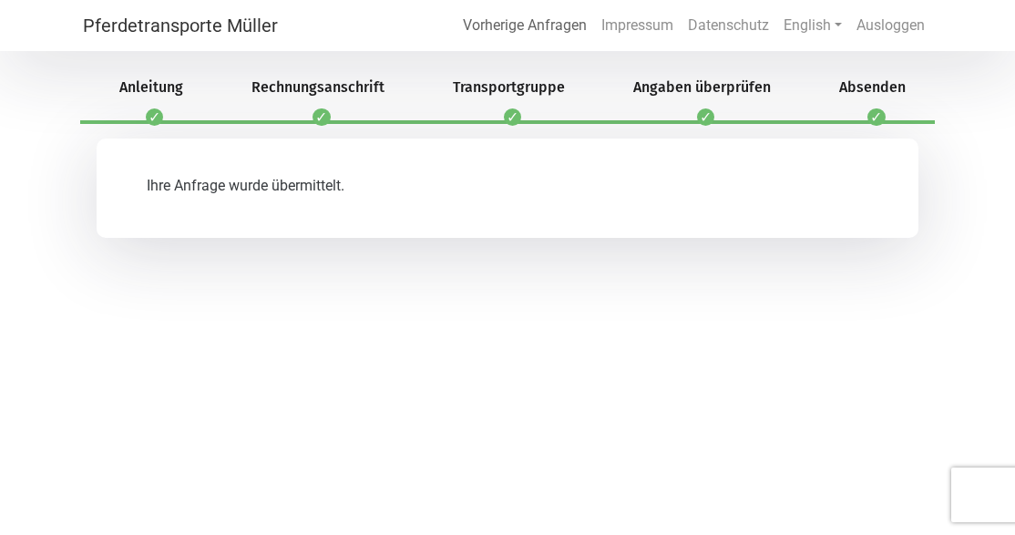
click at [531, 29] on link "Vorherige Anfragen" at bounding box center [525, 25] width 139 height 36
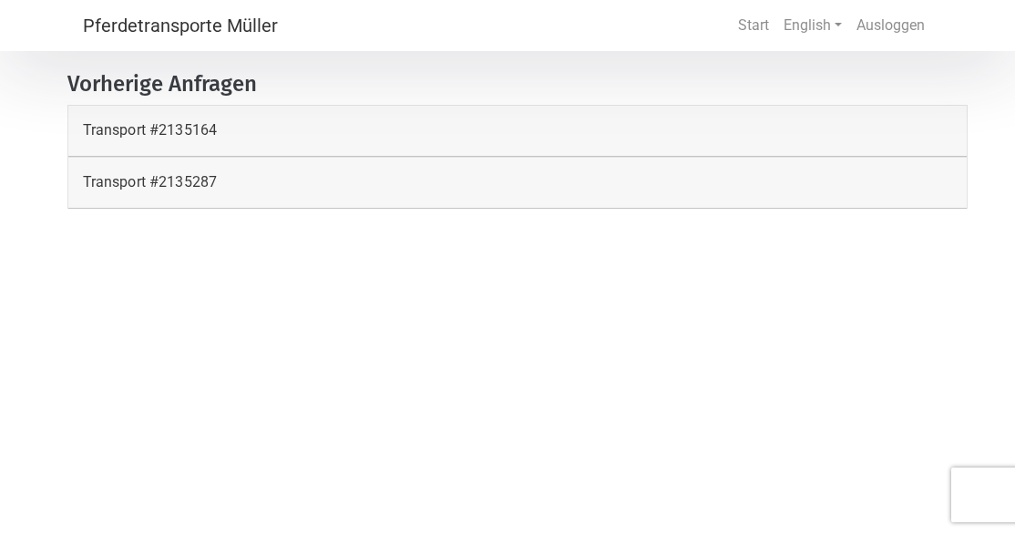
click at [531, 190] on div "Transport # 2135287" at bounding box center [518, 182] width 870 height 22
